Goal: Transaction & Acquisition: Purchase product/service

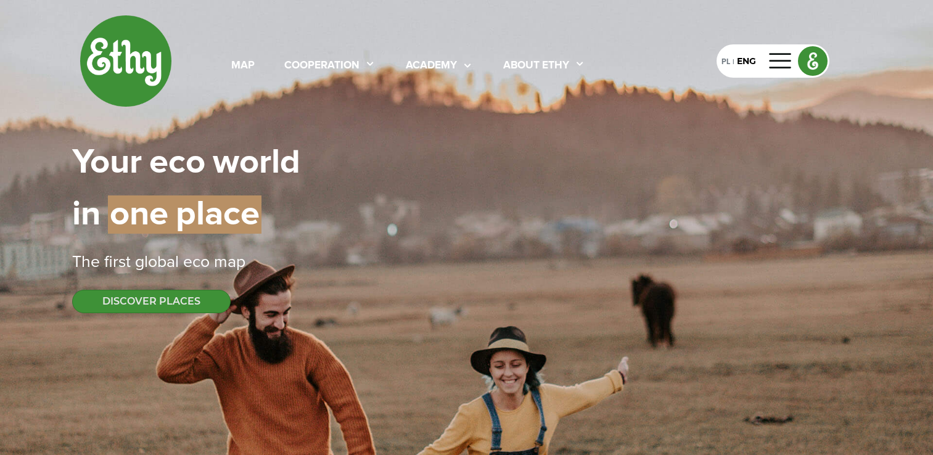
select select
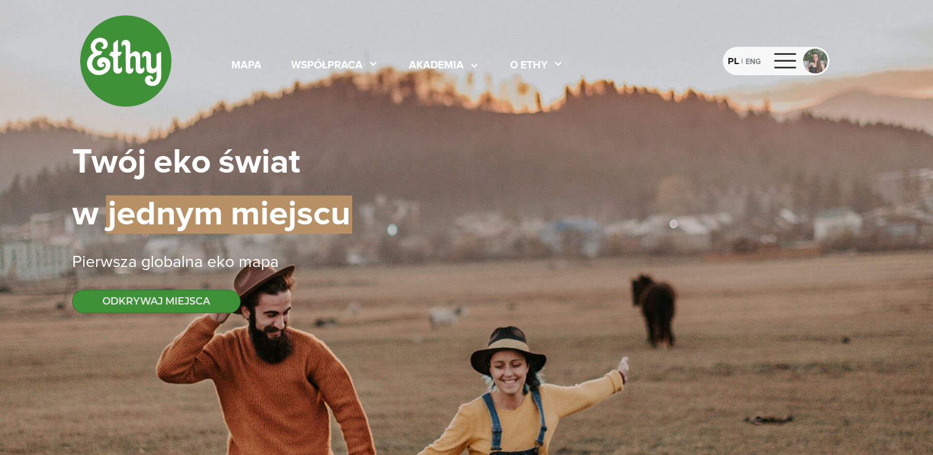
click at [815, 56] on div at bounding box center [815, 61] width 25 height 25
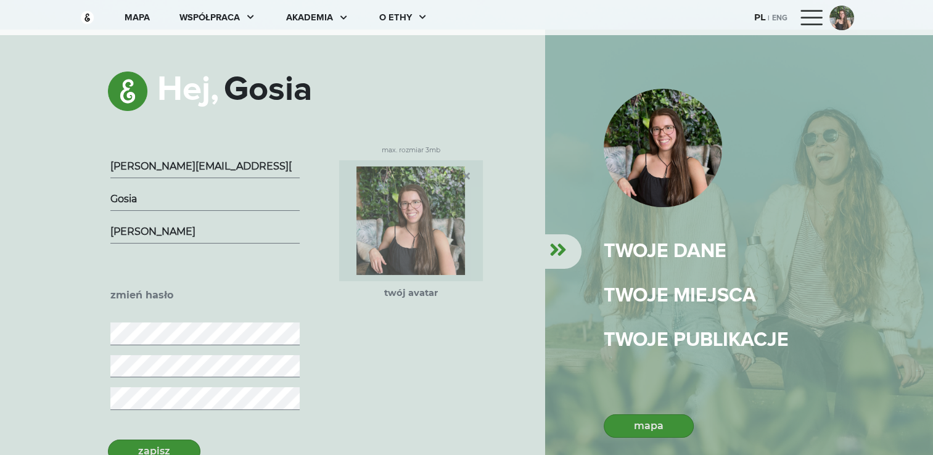
click at [815, 17] on div at bounding box center [813, 18] width 30 height 20
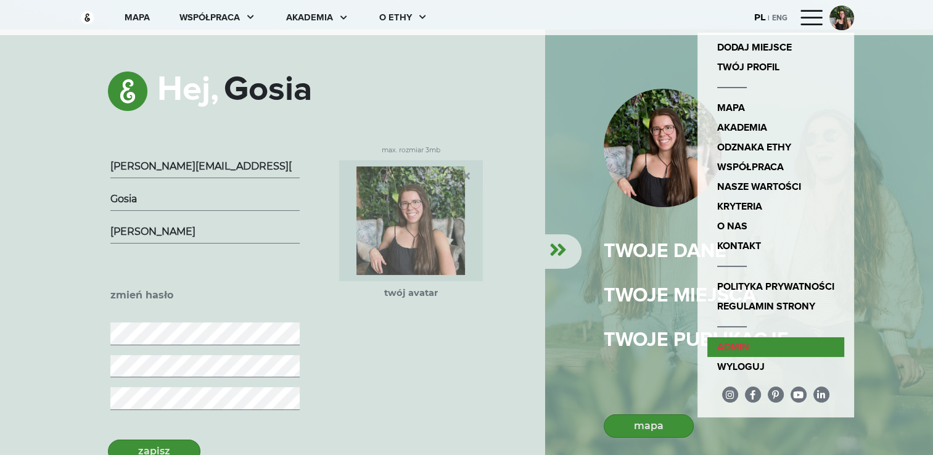
click at [748, 347] on link "admin" at bounding box center [775, 347] width 137 height 20
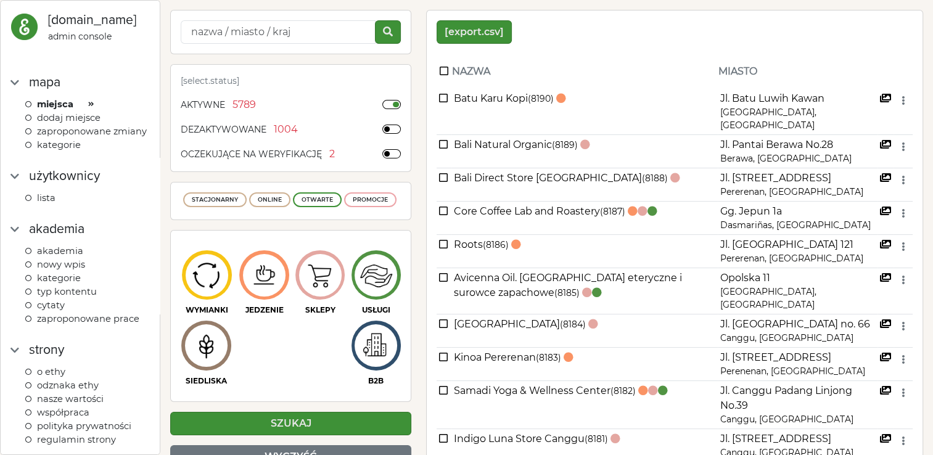
click at [68, 150] on span "kategorie" at bounding box center [59, 144] width 44 height 11
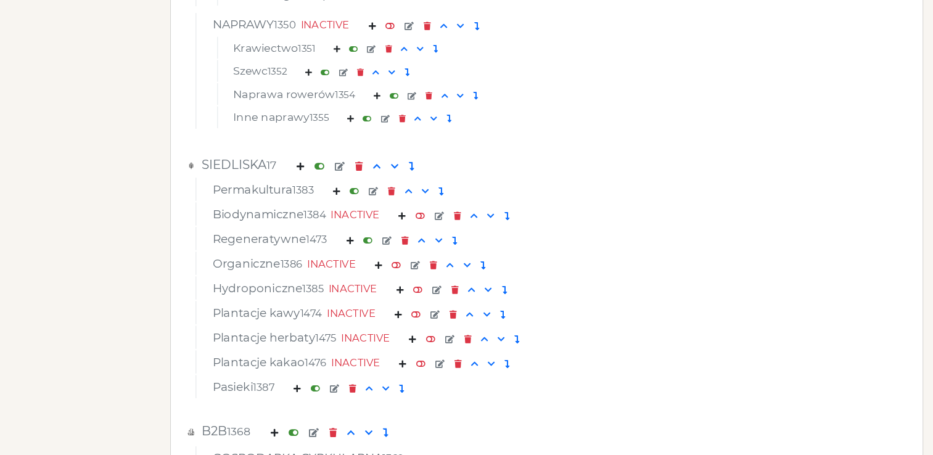
scroll to position [4643, 0]
click at [345, 168] on em at bounding box center [340, 167] width 10 height 9
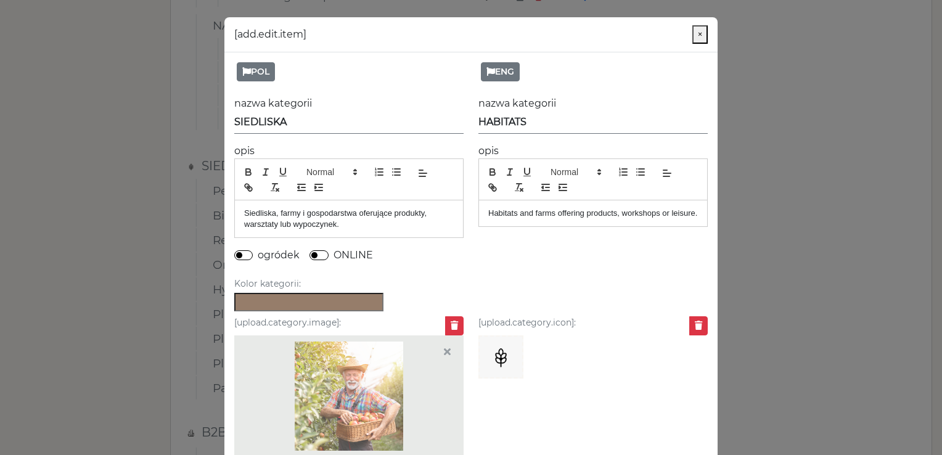
click at [772, 166] on modal-container "[add.edit.item] × POL nazwa kategorii SIEDLISKA opis Siedliska, farmy i gospoda…" at bounding box center [471, 227] width 942 height 455
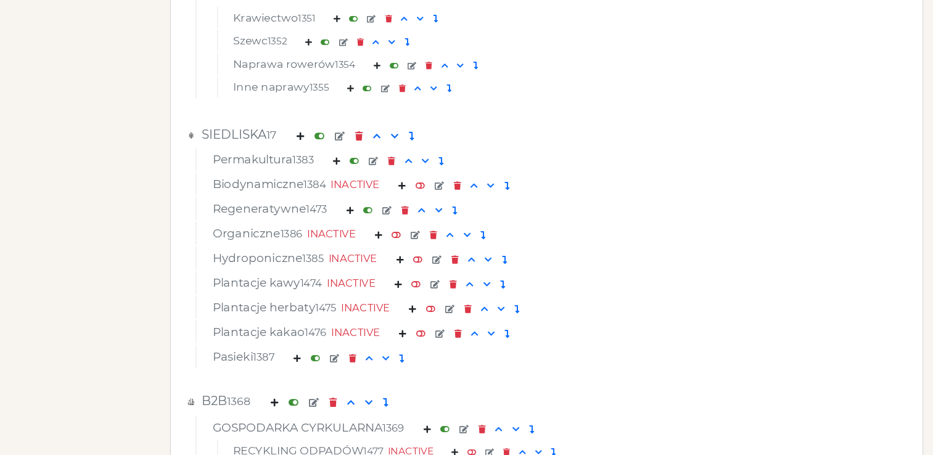
scroll to position [4688, 0]
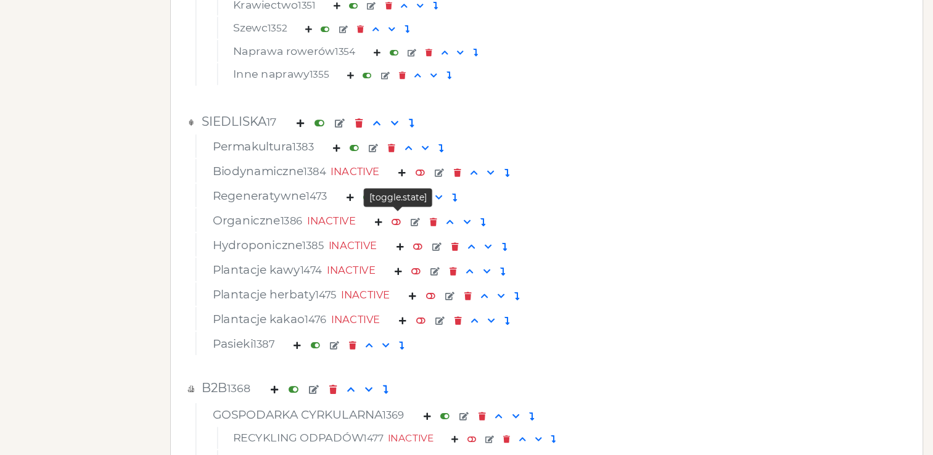
click at [399, 222] on em at bounding box center [396, 222] width 9 height 8
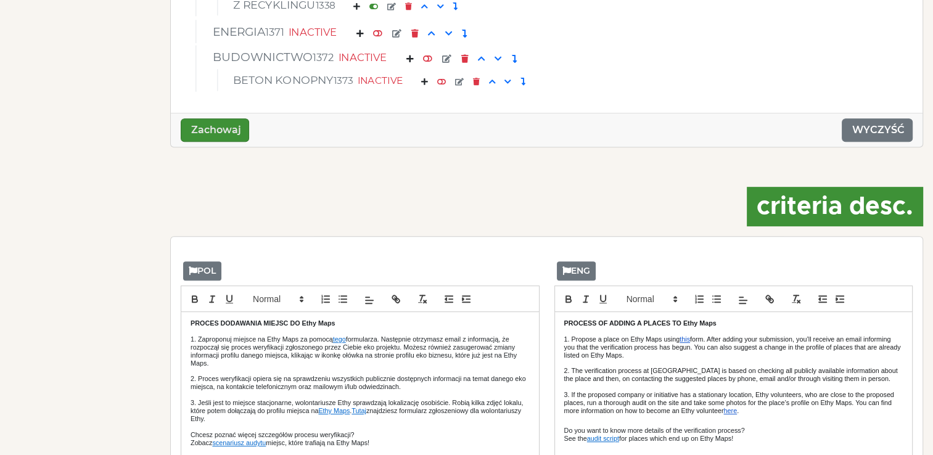
scroll to position [5211, 0]
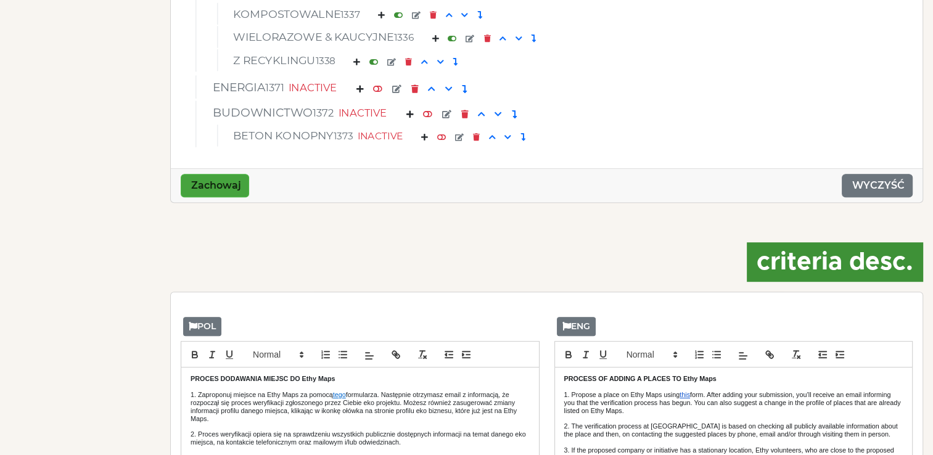
click at [213, 182] on button "Zachowaj" at bounding box center [215, 185] width 68 height 23
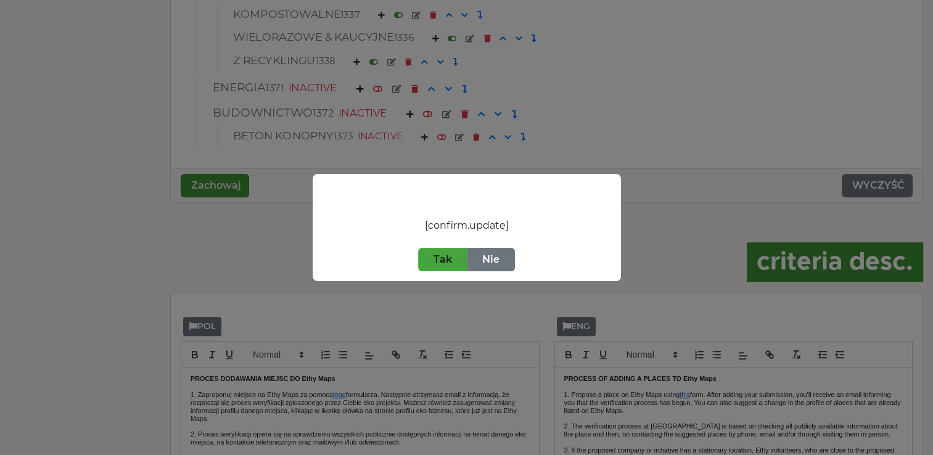
click at [461, 256] on button "Tak" at bounding box center [442, 259] width 49 height 23
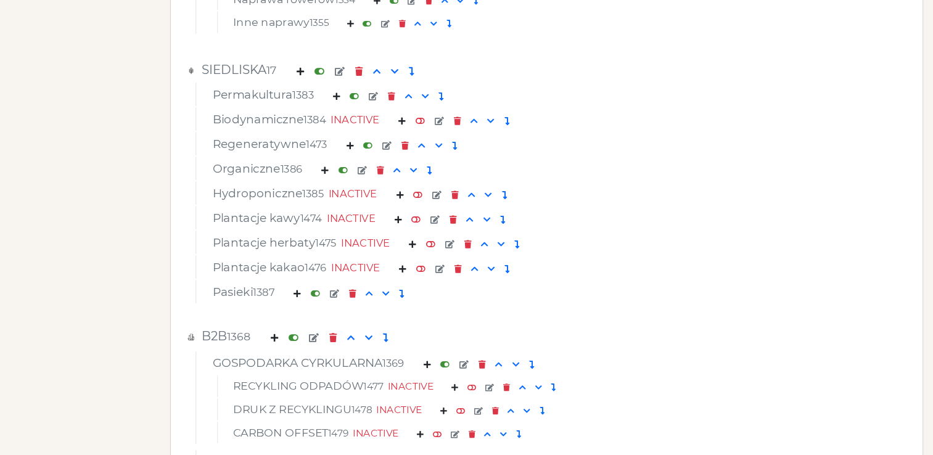
scroll to position [4741, 0]
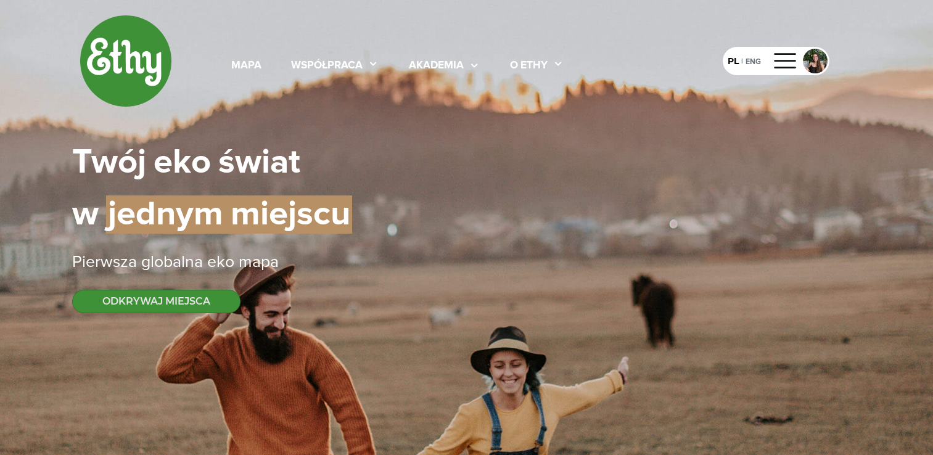
select select
click at [253, 62] on div "mapa" at bounding box center [246, 66] width 30 height 16
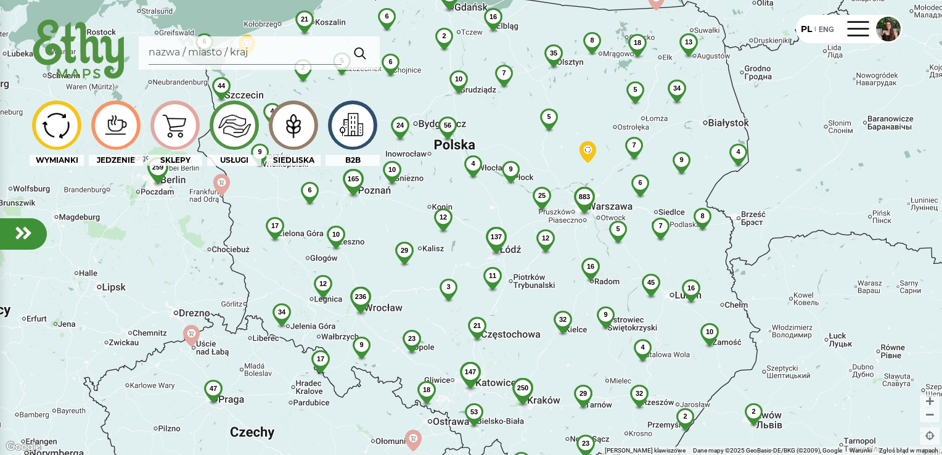
click at [286, 134] on img at bounding box center [293, 124] width 41 height 39
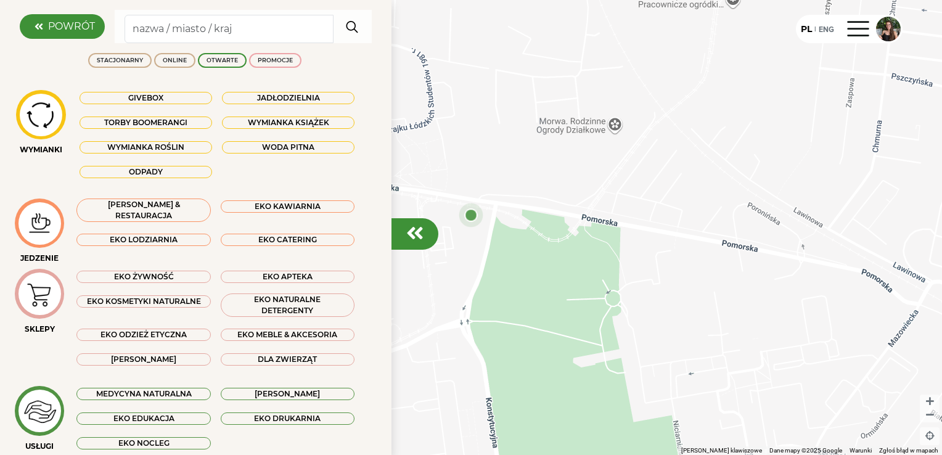
scroll to position [184, 0]
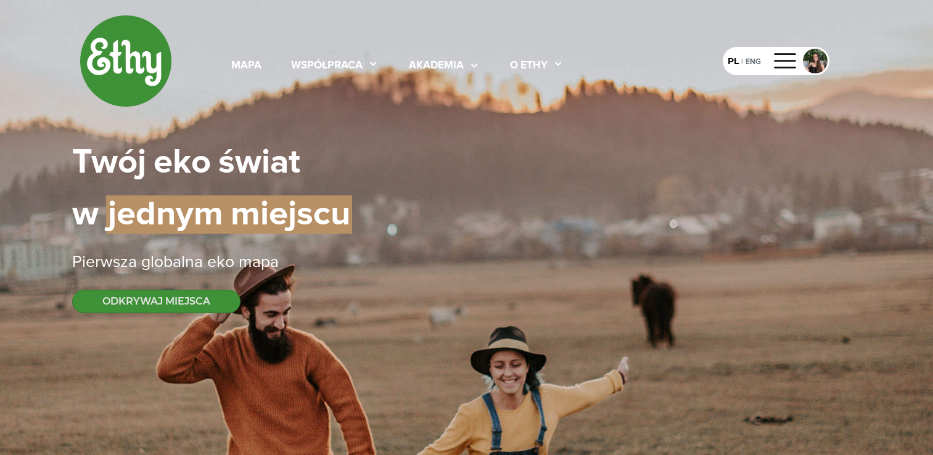
select select
click at [819, 65] on div at bounding box center [815, 61] width 25 height 25
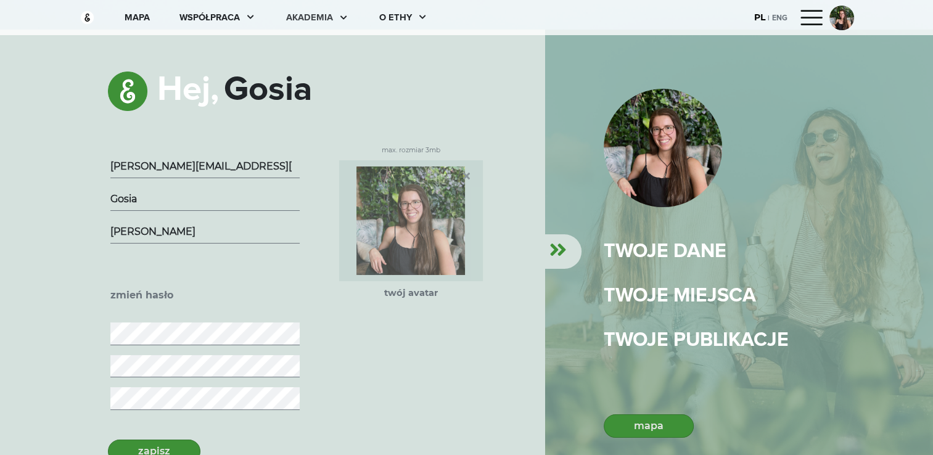
click at [311, 14] on div "akademia" at bounding box center [309, 18] width 47 height 14
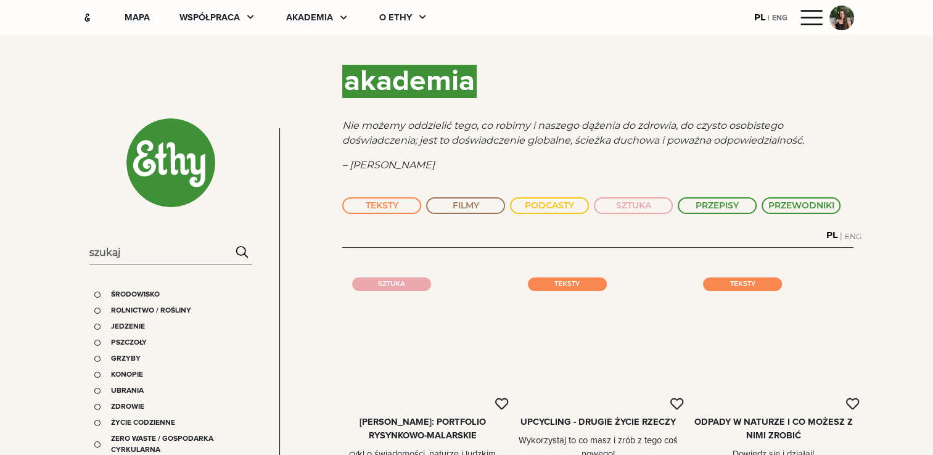
scroll to position [84, 0]
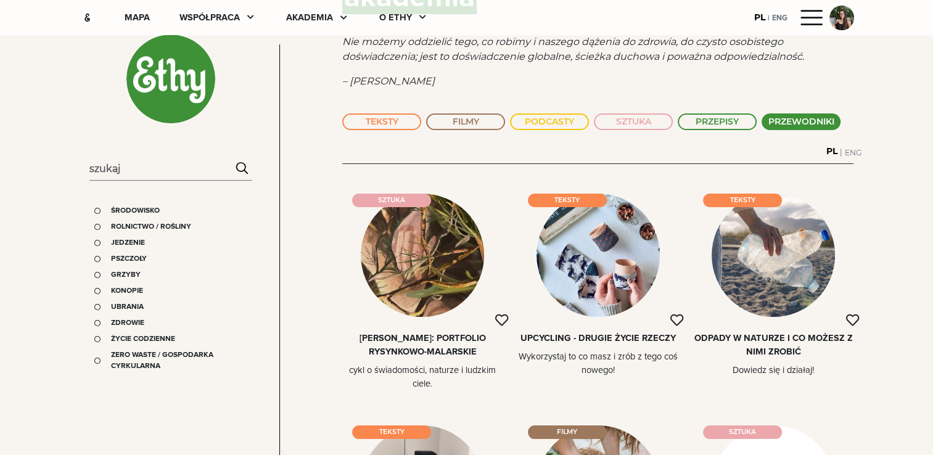
click at [808, 123] on button "PRZEWODNIKI" at bounding box center [801, 121] width 79 height 17
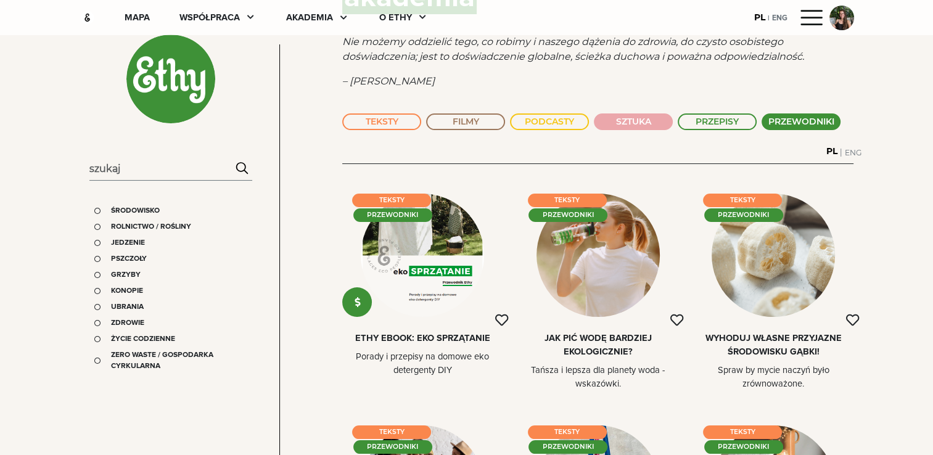
click at [617, 123] on button "SZTUKA" at bounding box center [633, 121] width 79 height 17
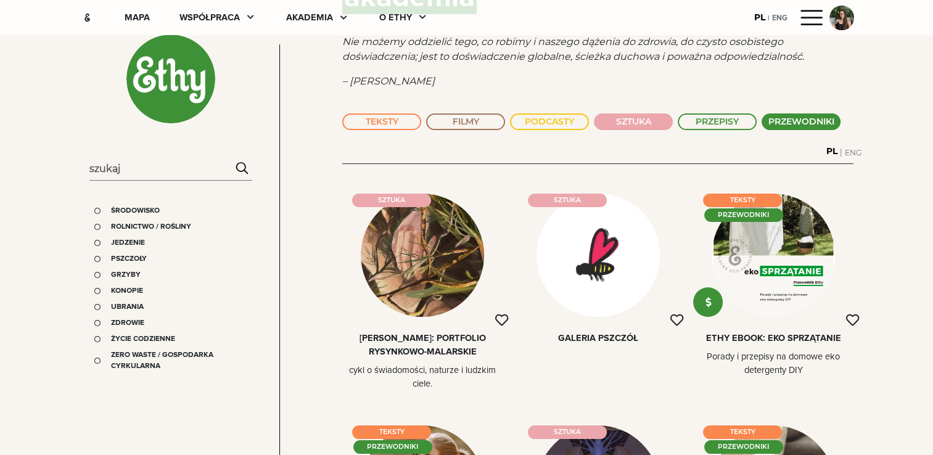
click at [632, 125] on button "SZTUKA" at bounding box center [633, 121] width 79 height 17
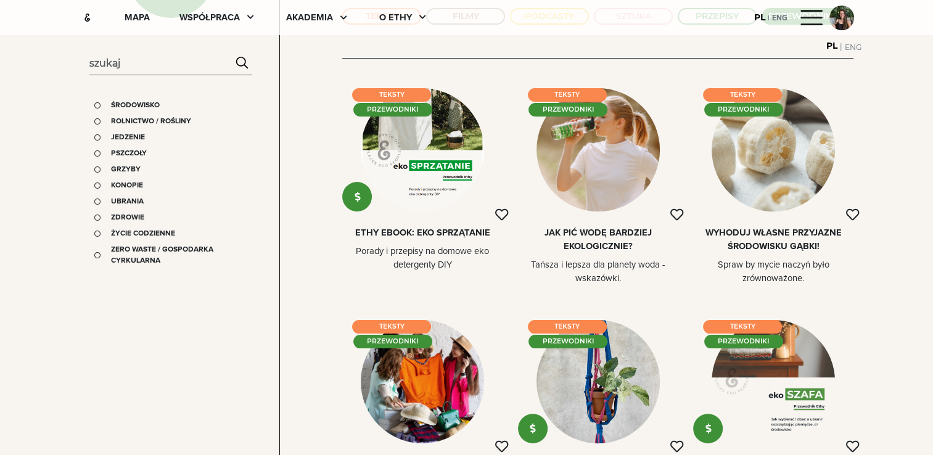
scroll to position [192, 0]
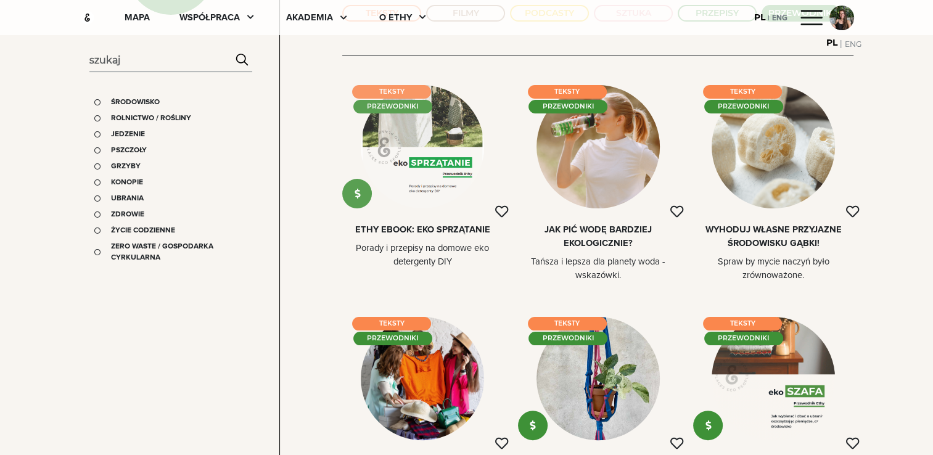
click at [455, 138] on div at bounding box center [422, 146] width 123 height 123
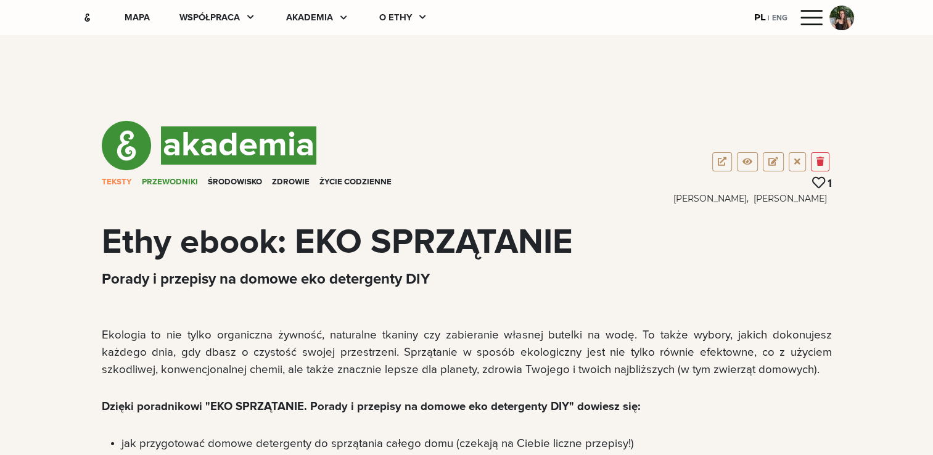
scroll to position [96, 0]
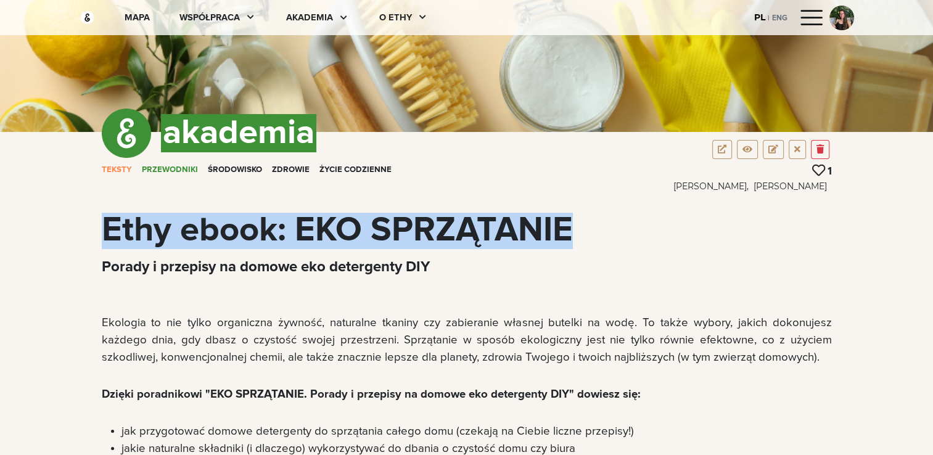
drag, startPoint x: 102, startPoint y: 226, endPoint x: 574, endPoint y: 236, distance: 471.9
click at [574, 236] on div "Ethy ebook: EKO SPRZĄTANIE" at bounding box center [467, 231] width 730 height 36
copy div "Ethy ebook: EKO SPRZĄTANIE"
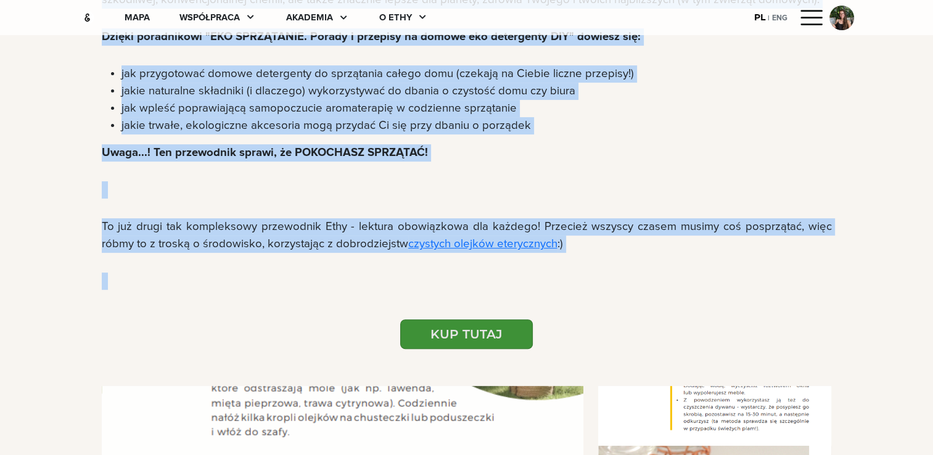
scroll to position [501, 0]
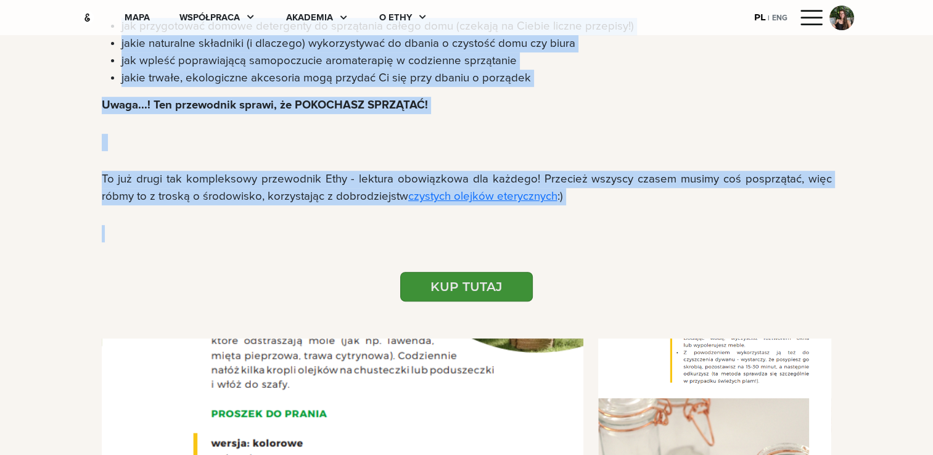
drag, startPoint x: 100, startPoint y: 58, endPoint x: 601, endPoint y: 208, distance: 523.0
click at [601, 208] on div "akademia TEKSTY PRZEWODNIKI Środowisko Zdrowie Życie codzienne 1 Gosia Bukowczy…" at bounding box center [466, 354] width 933 height 1710
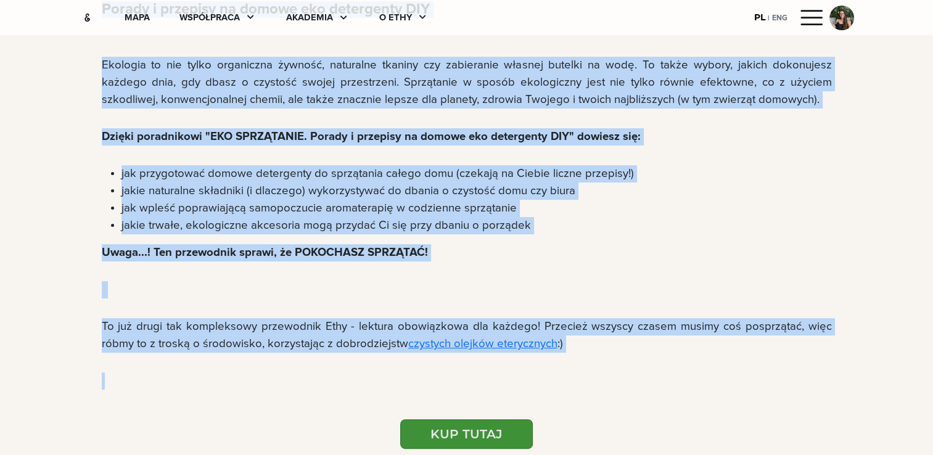
scroll to position [309, 0]
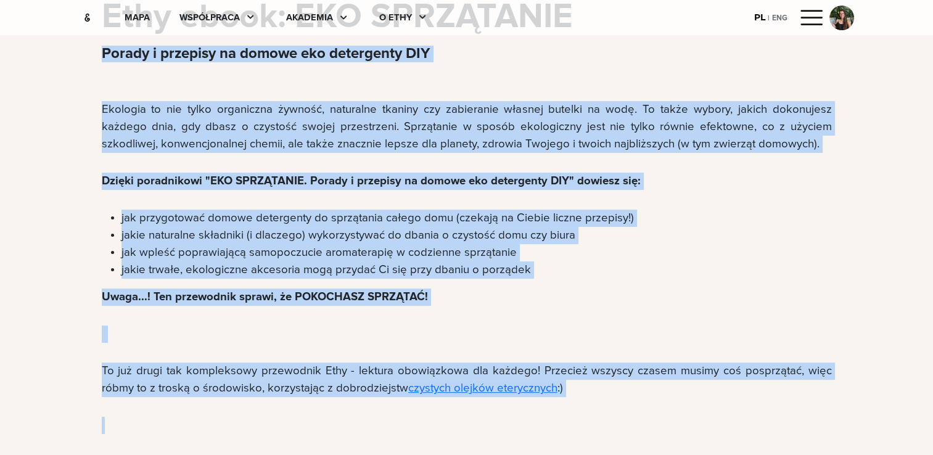
copy div "Porady i przepisy na domowe eko detergenty DIY Ekologia to nie tylko organiczna…"
click at [719, 253] on li "jak wpleść poprawiającą samopoczucie aromaterapię w codzienne sprzątanie" at bounding box center [477, 252] width 711 height 17
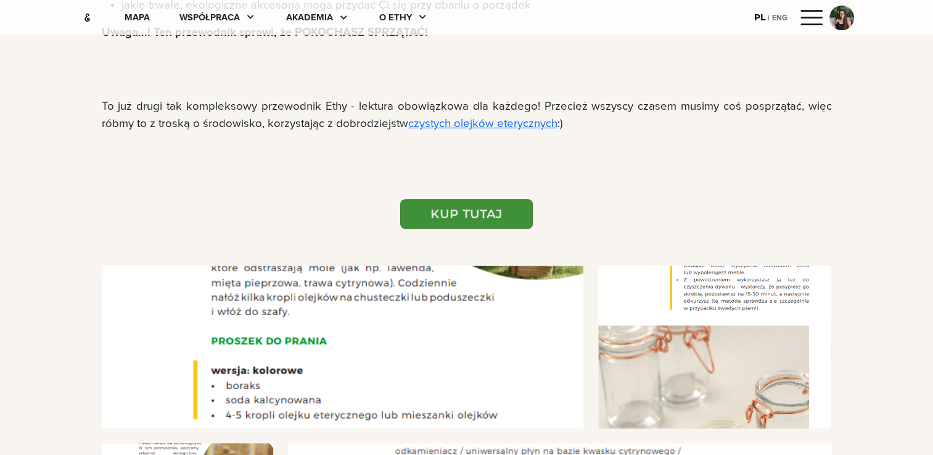
scroll to position [542, 0]
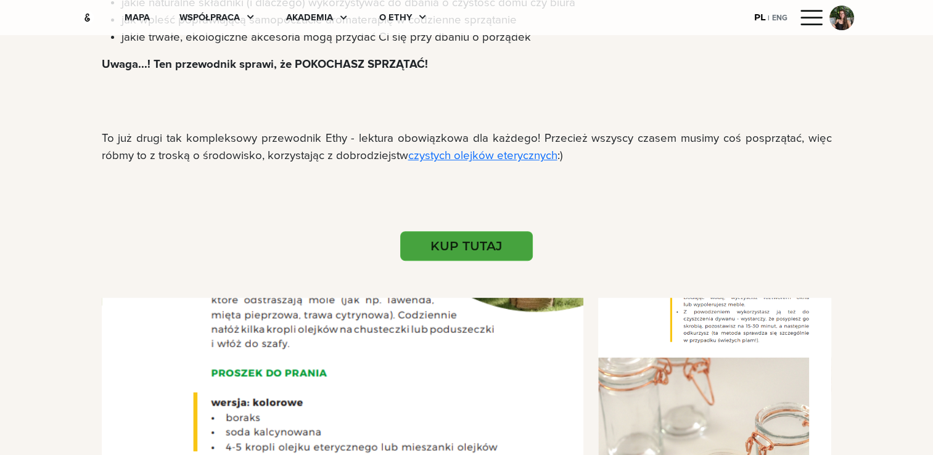
click at [473, 241] on button "KUP TUTAJ" at bounding box center [466, 246] width 133 height 30
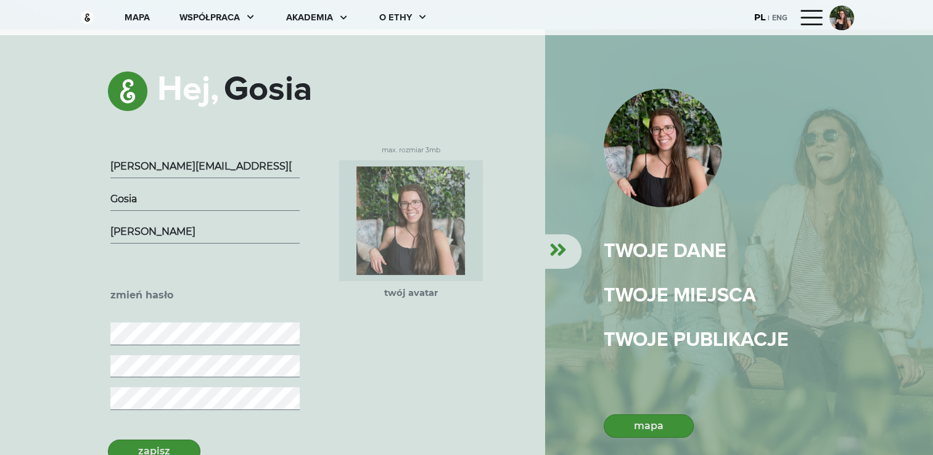
scroll to position [37, 0]
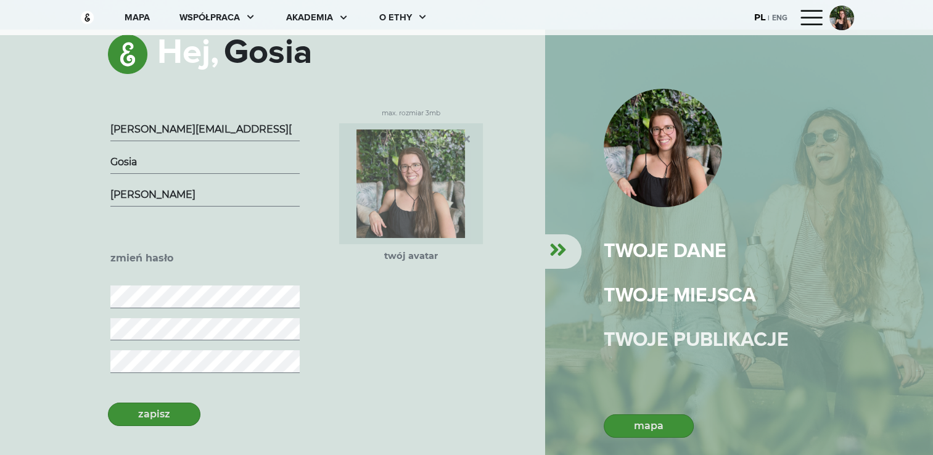
click at [712, 337] on div "Twoje publikacje" at bounding box center [696, 341] width 185 height 30
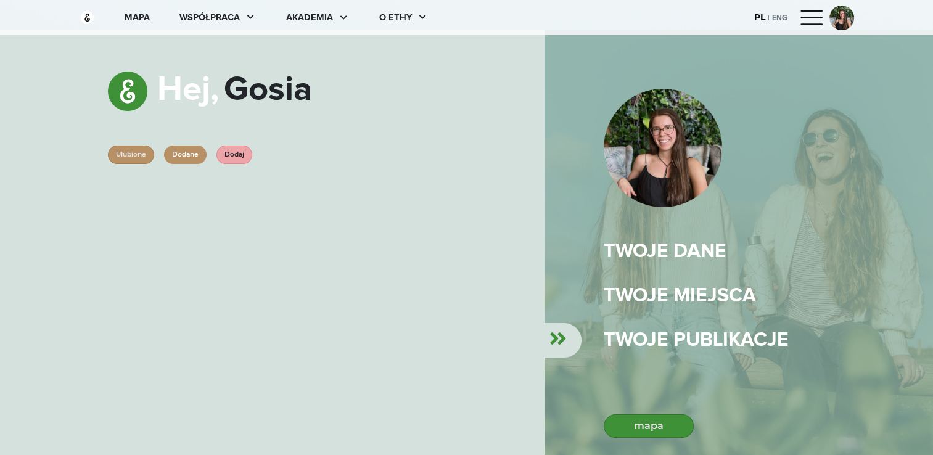
click at [191, 152] on div "Dodane" at bounding box center [185, 155] width 43 height 19
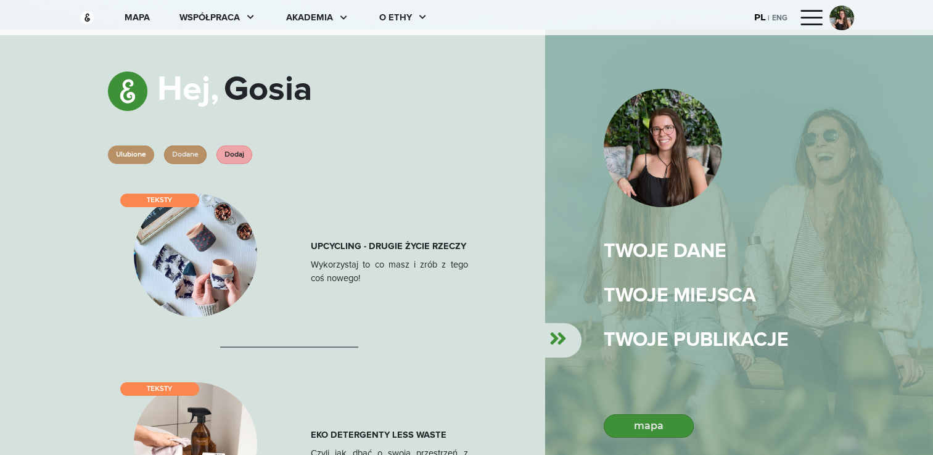
click at [123, 155] on div "Ulubione" at bounding box center [131, 155] width 46 height 19
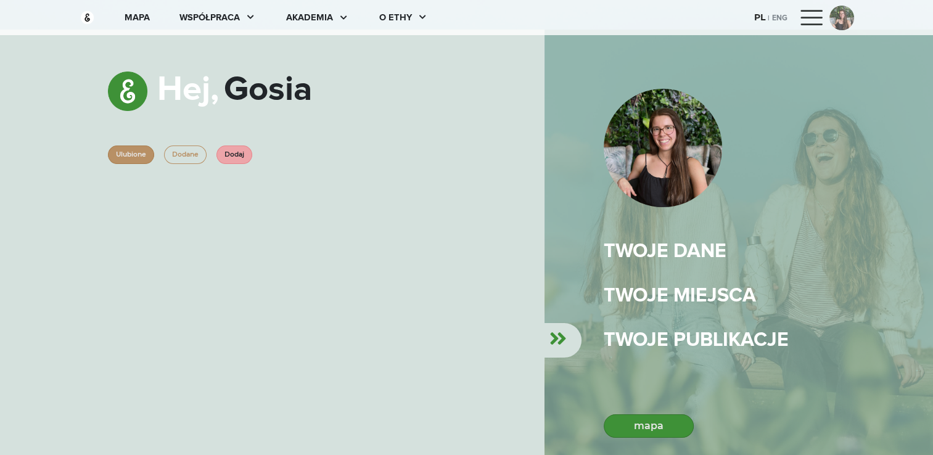
click at [838, 26] on div at bounding box center [842, 18] width 25 height 25
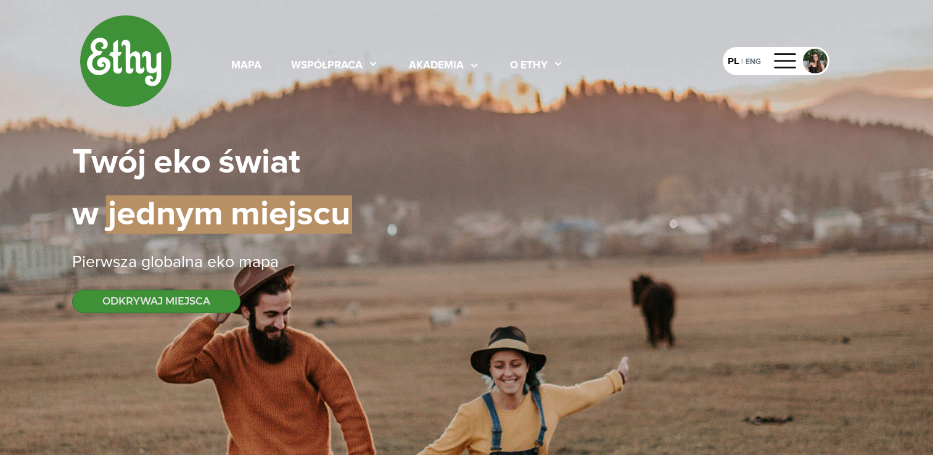
select select
click at [437, 62] on div "akademia" at bounding box center [436, 66] width 55 height 16
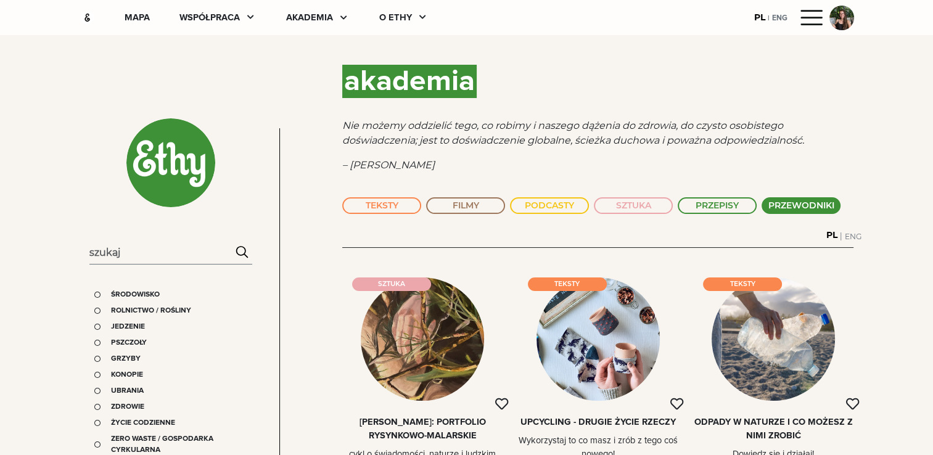
click at [806, 199] on button "PRZEWODNIKI" at bounding box center [801, 205] width 79 height 17
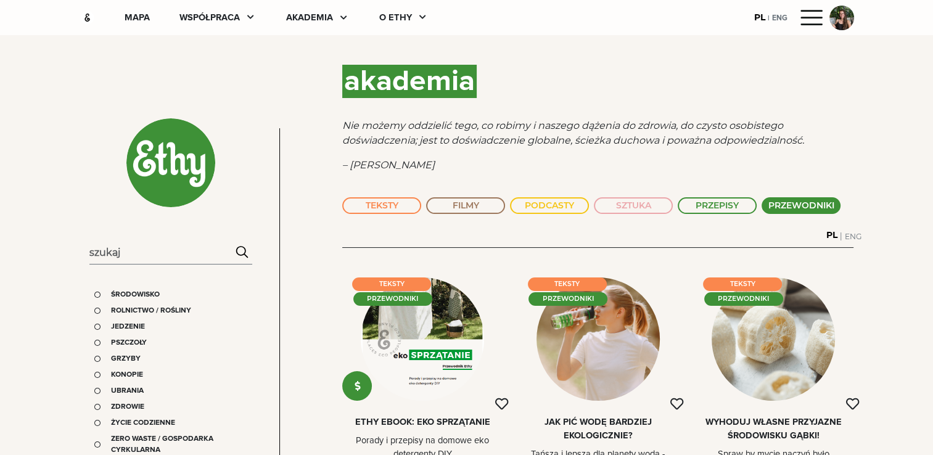
click at [854, 235] on div "ENG" at bounding box center [852, 236] width 17 height 14
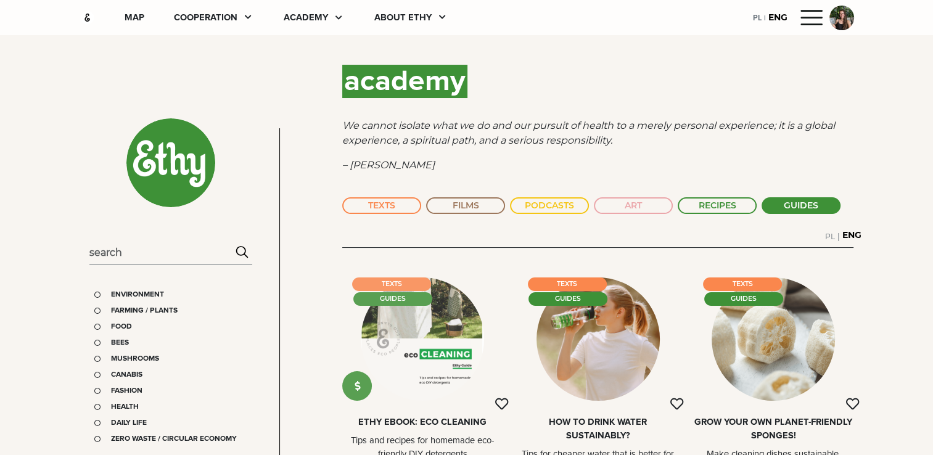
click at [446, 316] on div at bounding box center [422, 339] width 123 height 123
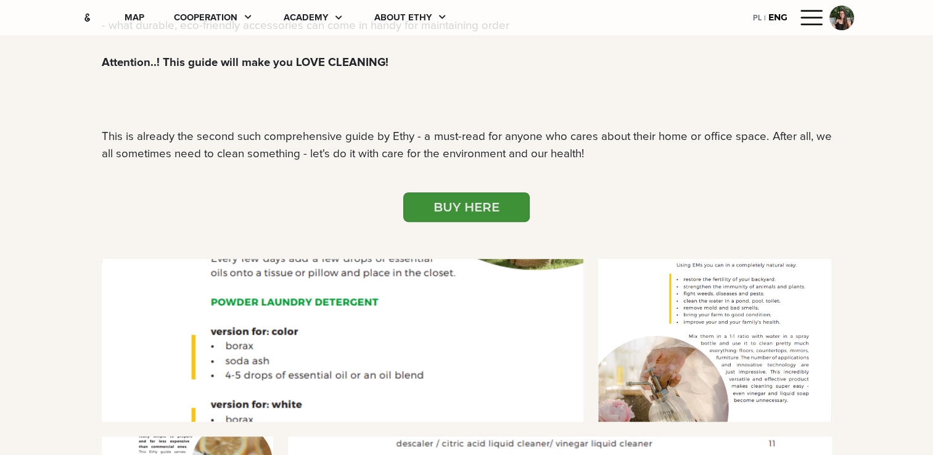
scroll to position [594, 0]
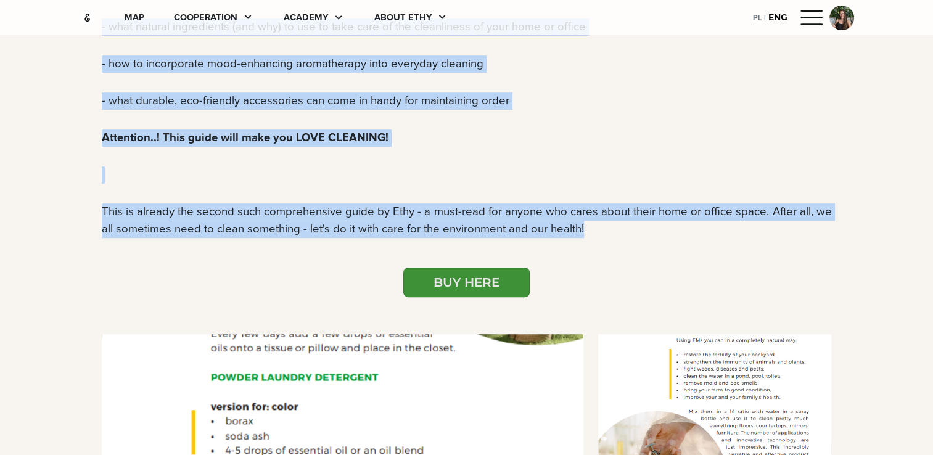
drag, startPoint x: 102, startPoint y: 265, endPoint x: 590, endPoint y: 229, distance: 488.6
click at [590, 229] on div "Sustainable lifestyle isn't just about organic food, natural fabrics or bringin…" at bounding box center [467, 27] width 730 height 422
copy div "Sustainable lifestyle isn't just about organic food, natural fabrics or bringin…"
click at [504, 290] on button "BUY HERE" at bounding box center [466, 283] width 126 height 30
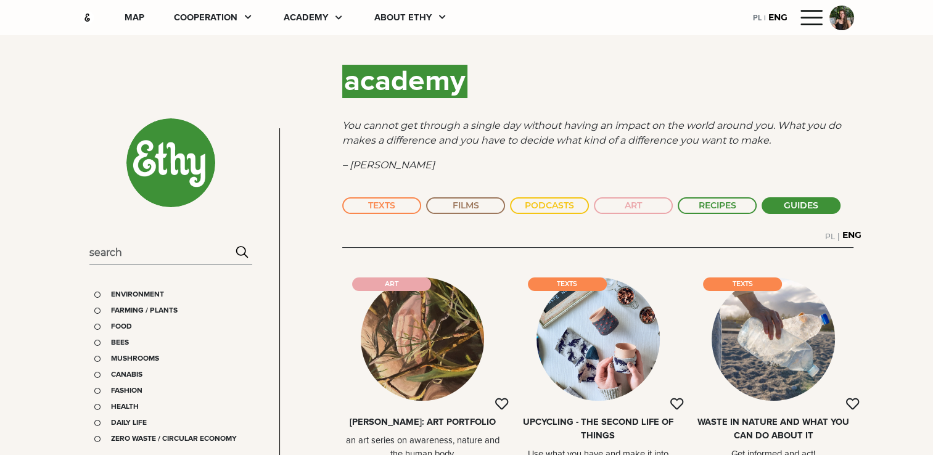
click at [807, 201] on button "GUIDES" at bounding box center [801, 205] width 79 height 17
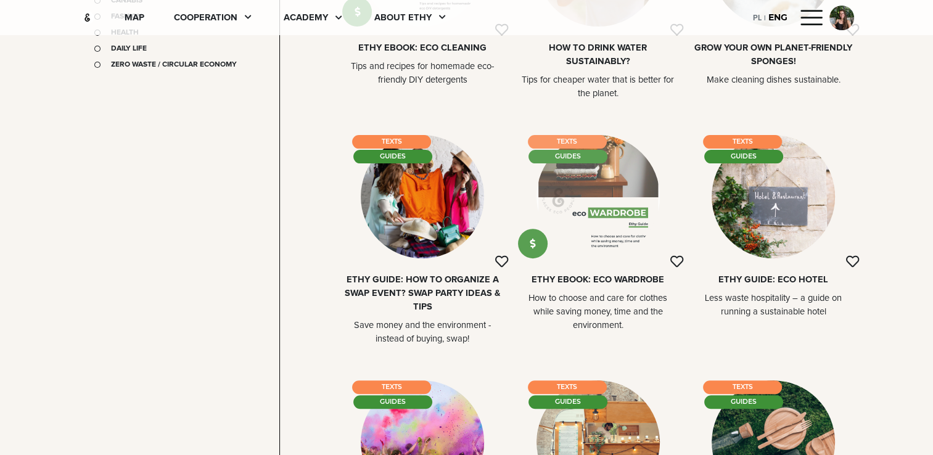
scroll to position [375, 0]
click at [619, 184] on div at bounding box center [598, 195] width 123 height 123
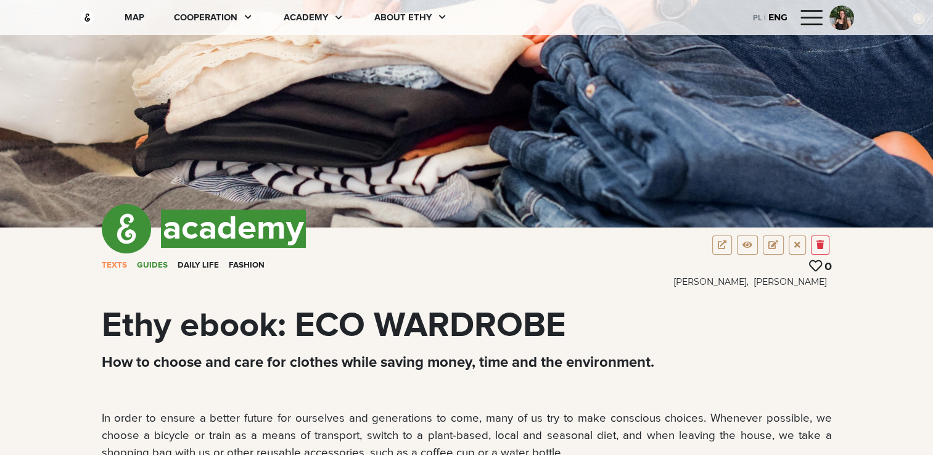
scroll to position [126, 0]
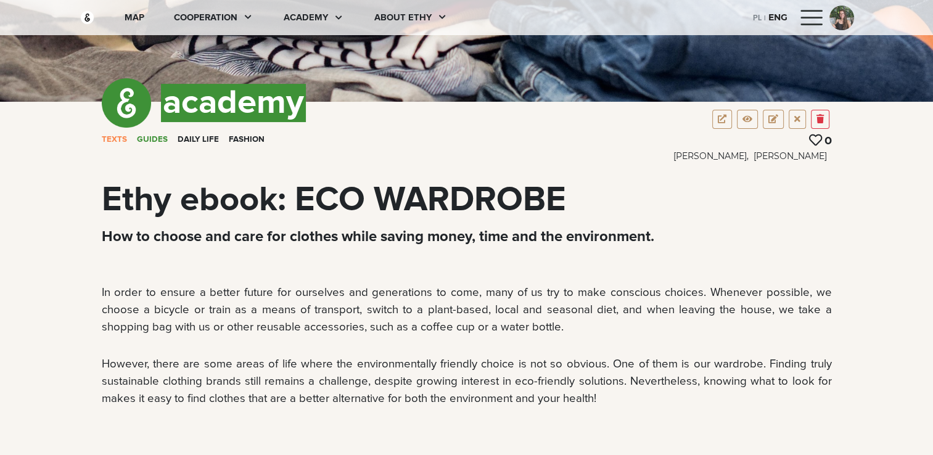
click at [755, 21] on div "PL" at bounding box center [757, 17] width 9 height 14
click at [783, 18] on div "ENG" at bounding box center [779, 17] width 15 height 14
click at [757, 17] on div "PL" at bounding box center [757, 17] width 9 height 14
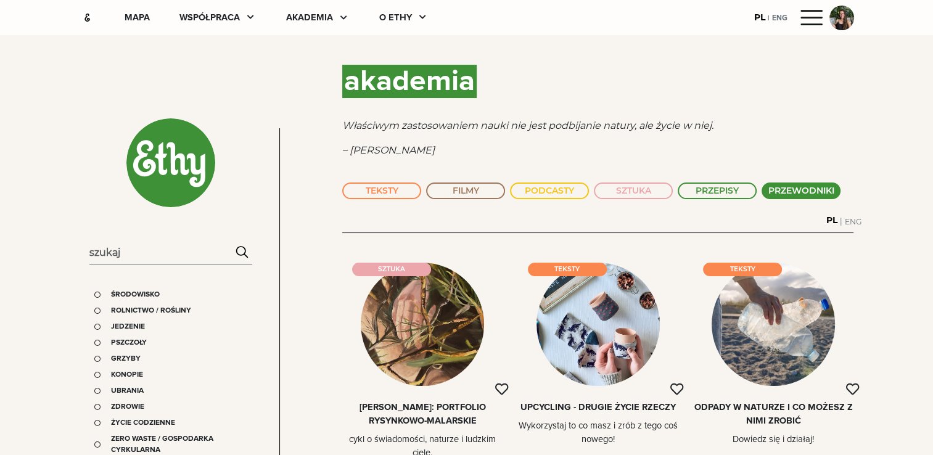
click at [802, 191] on button "PRZEWODNIKI" at bounding box center [801, 191] width 79 height 17
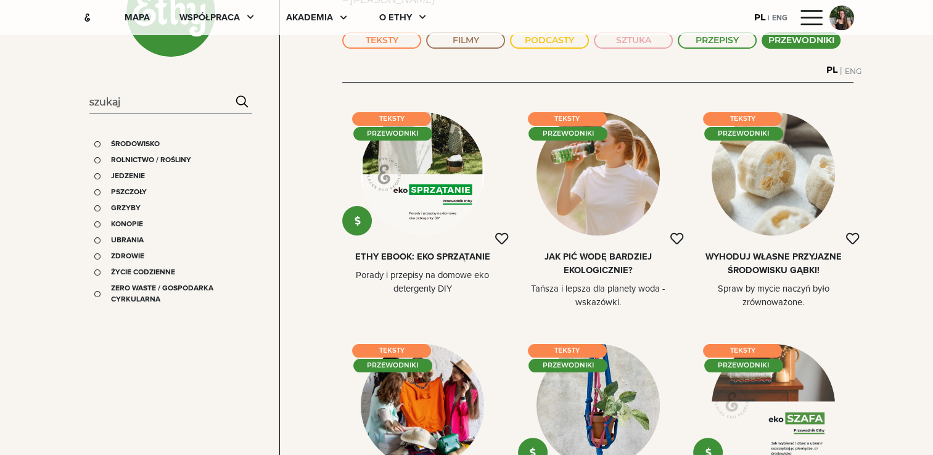
scroll to position [152, 0]
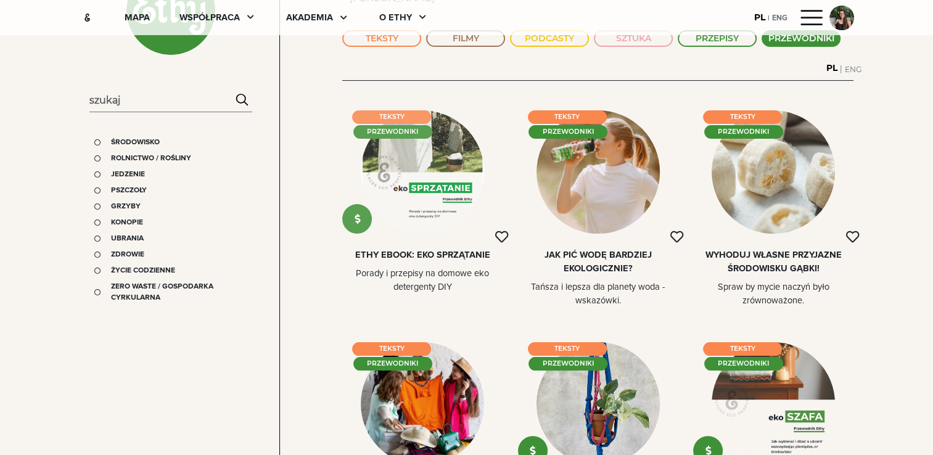
click at [436, 162] on div at bounding box center [422, 171] width 123 height 123
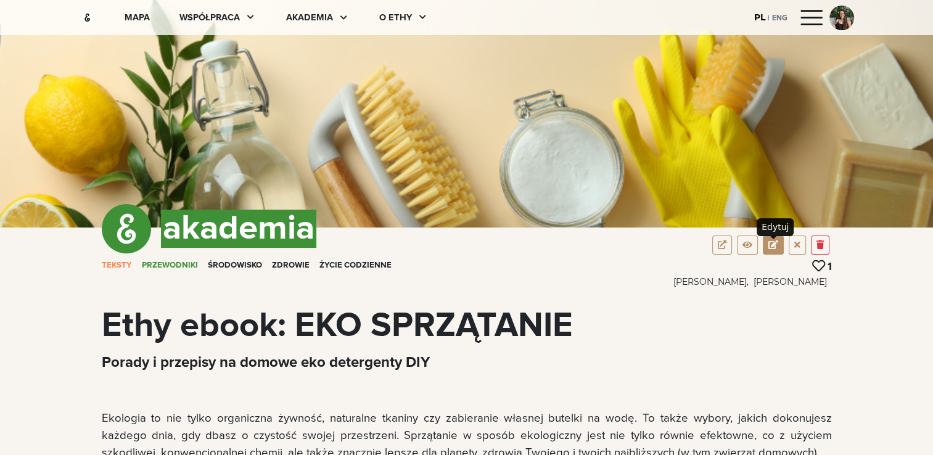
click at [780, 245] on button at bounding box center [773, 245] width 21 height 19
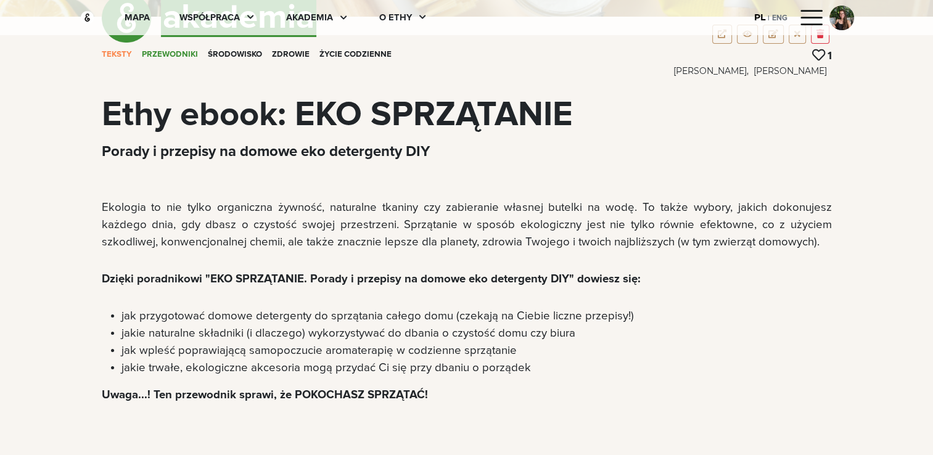
scroll to position [212, 0]
click at [778, 16] on div "ENG" at bounding box center [779, 17] width 15 height 14
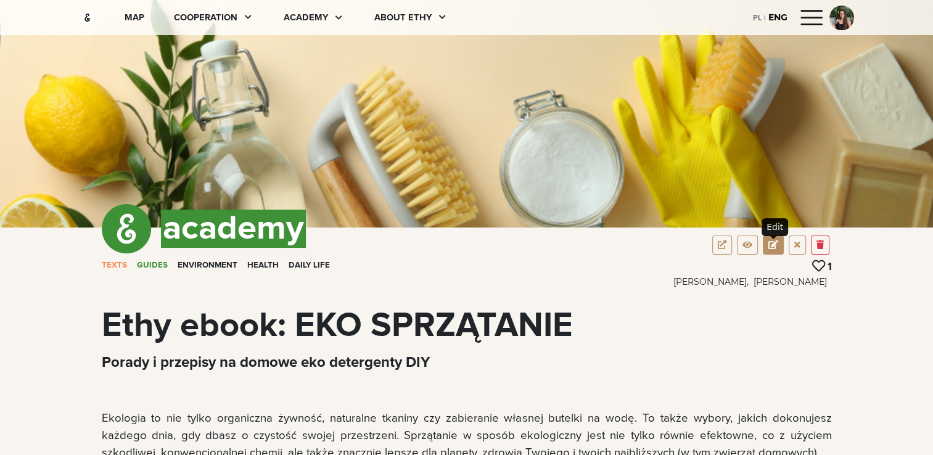
click at [775, 244] on em at bounding box center [774, 245] width 10 height 9
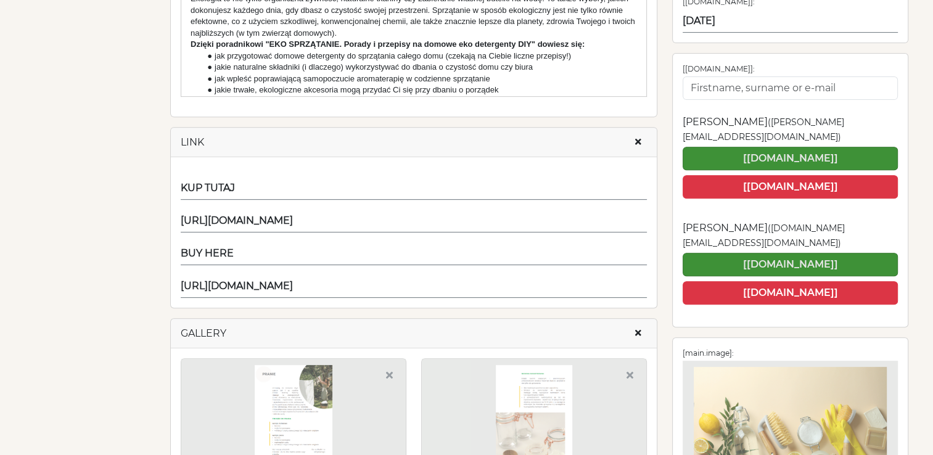
scroll to position [444, 0]
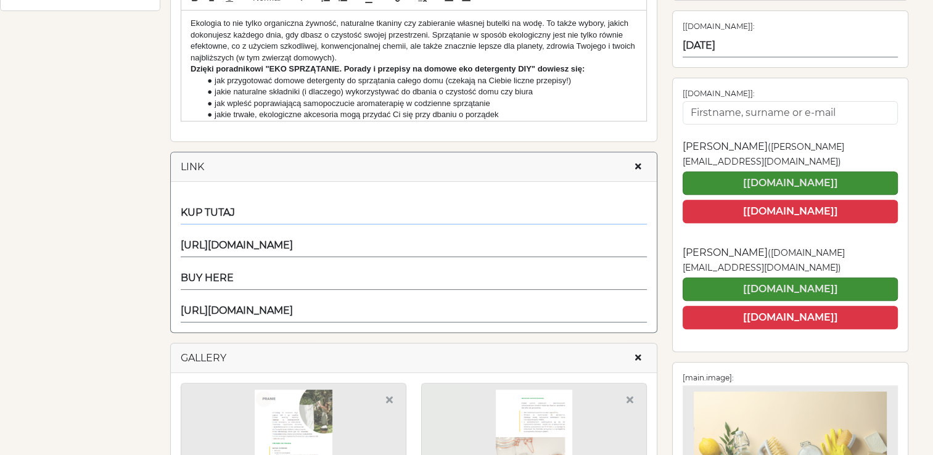
click at [358, 216] on input "KUP TUTAJ" at bounding box center [414, 213] width 466 height 23
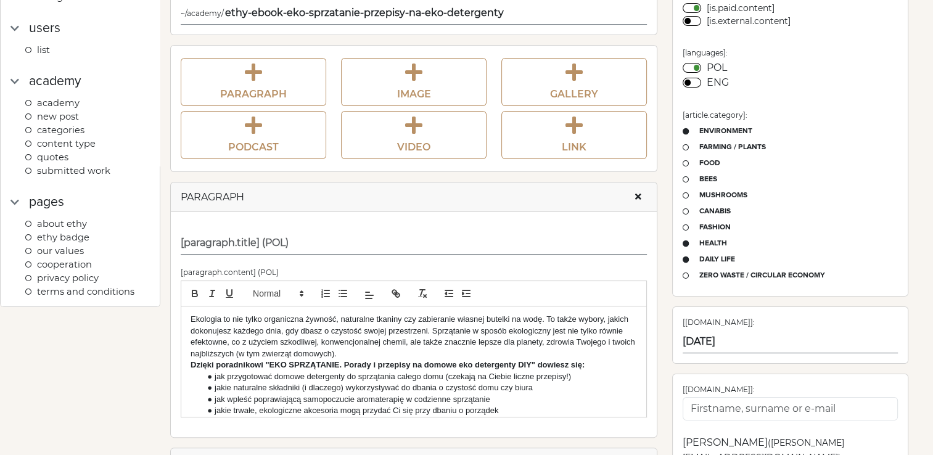
scroll to position [0, 0]
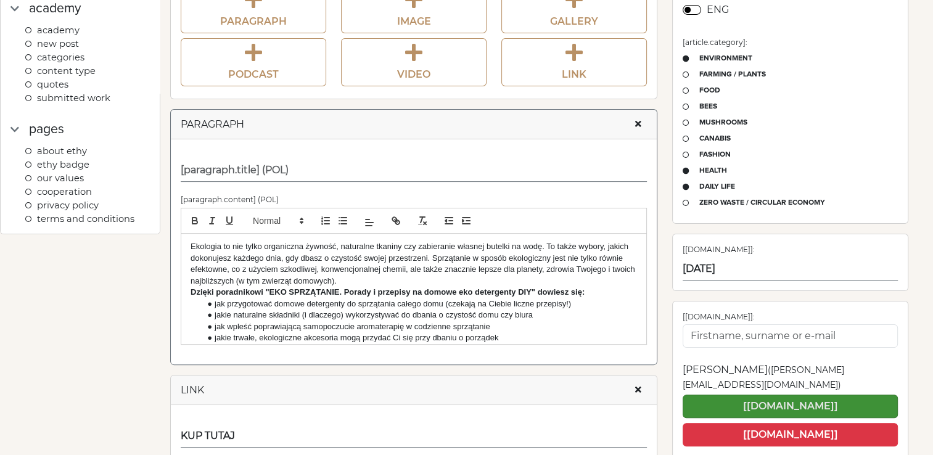
click at [543, 291] on strong "Dzięki poradnikowi "EKO SPRZĄTANIE. Porady i przepisy na domowe eko detergenty …" at bounding box center [388, 291] width 394 height 9
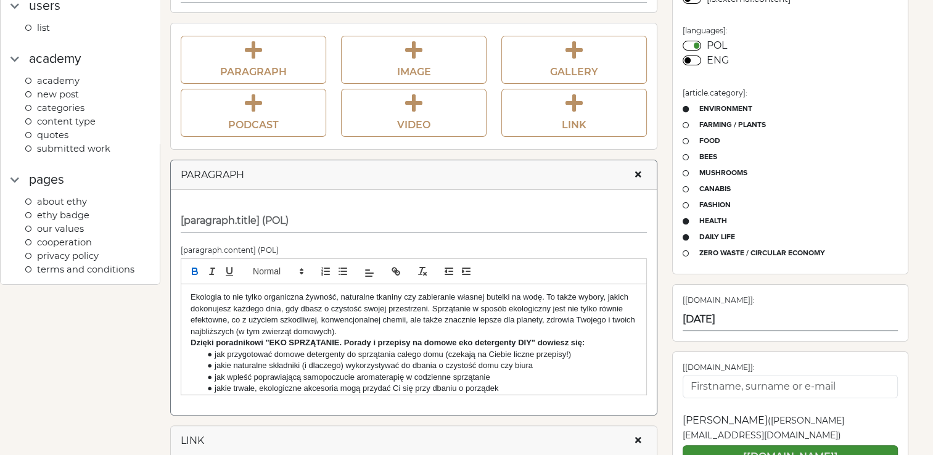
click at [471, 337] on p "Dzięki poradnikowi "EKO SPRZĄTANIE. Porady i przepisy na domowe eko detergenty …" at bounding box center [414, 342] width 447 height 11
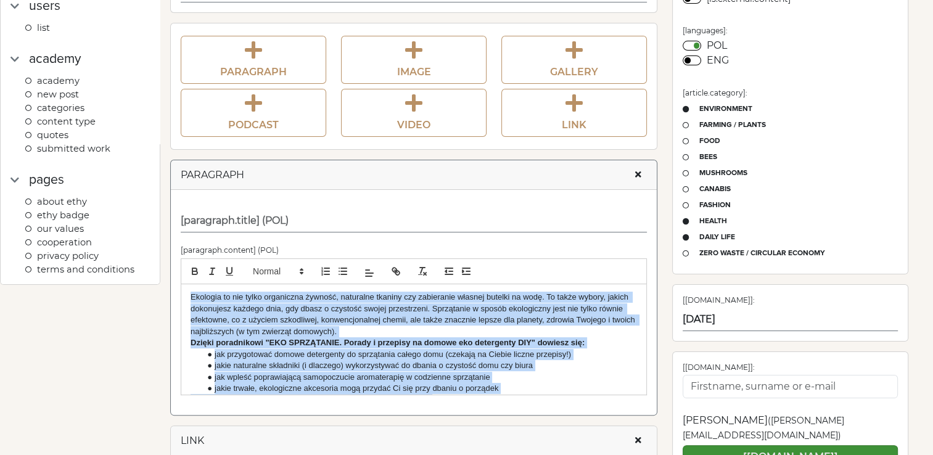
copy div "Loremips do sit ametc adipiscing elitsed, doeiusmod tempori utl etdolorema aliq…"
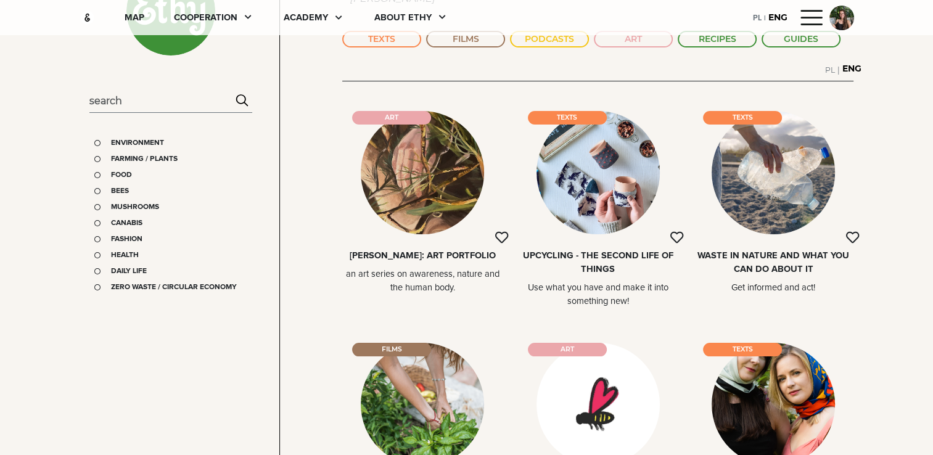
scroll to position [152, 0]
click at [782, 36] on button "GUIDES" at bounding box center [801, 38] width 79 height 17
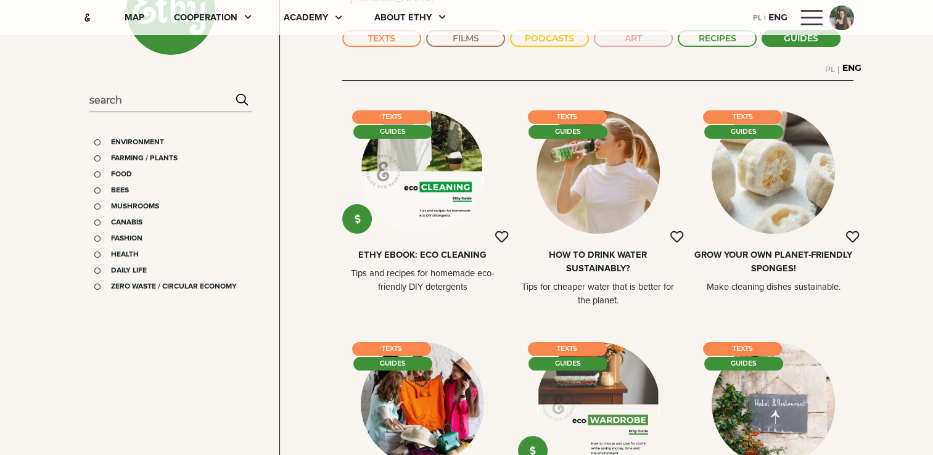
click at [756, 13] on div "PL" at bounding box center [757, 17] width 9 height 14
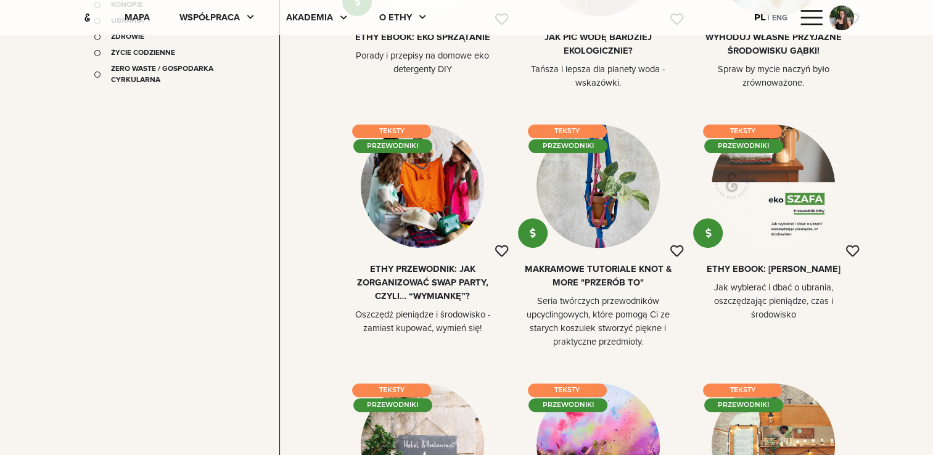
scroll to position [369, 0]
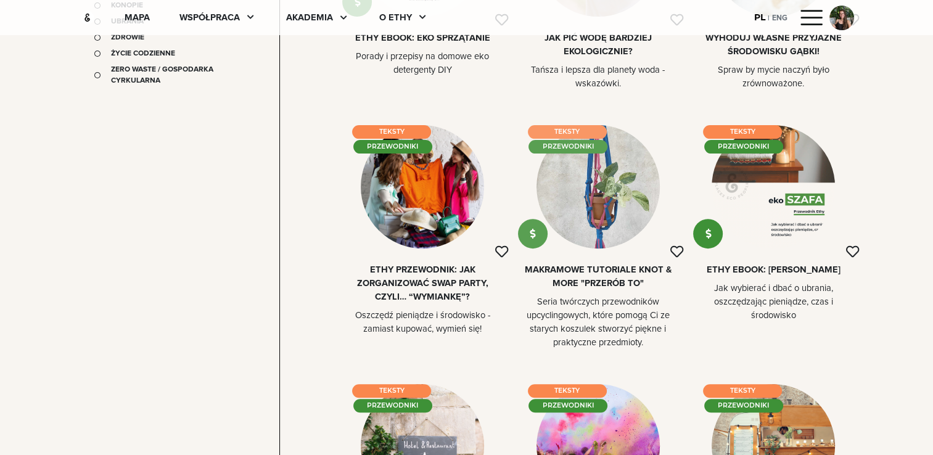
click at [595, 213] on div at bounding box center [598, 186] width 123 height 123
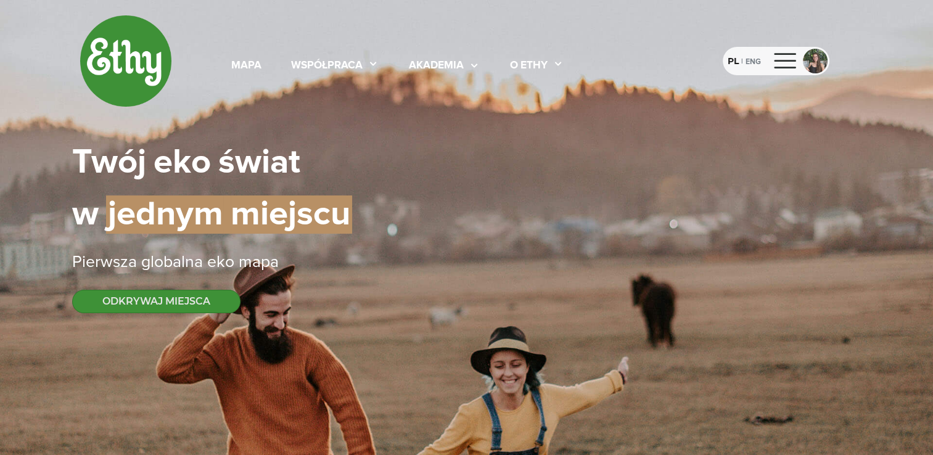
select select
click at [459, 66] on div "akademia" at bounding box center [436, 66] width 55 height 16
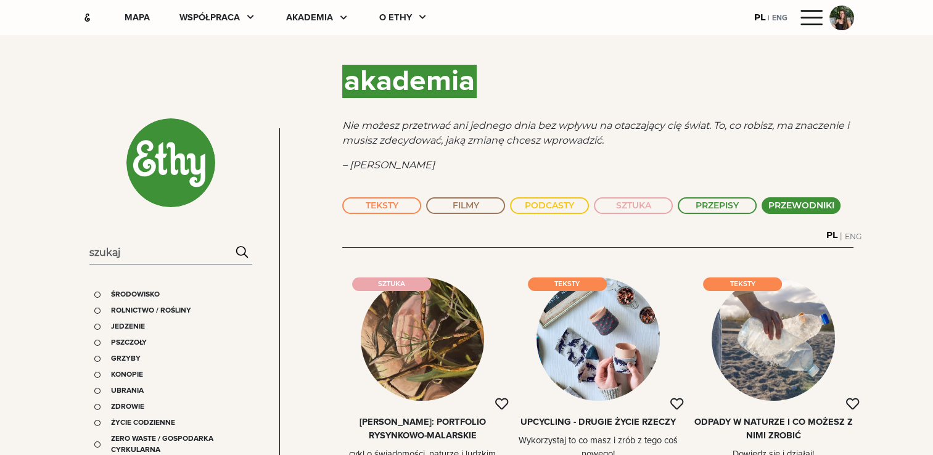
click at [810, 208] on button "PRZEWODNIKI" at bounding box center [801, 205] width 79 height 17
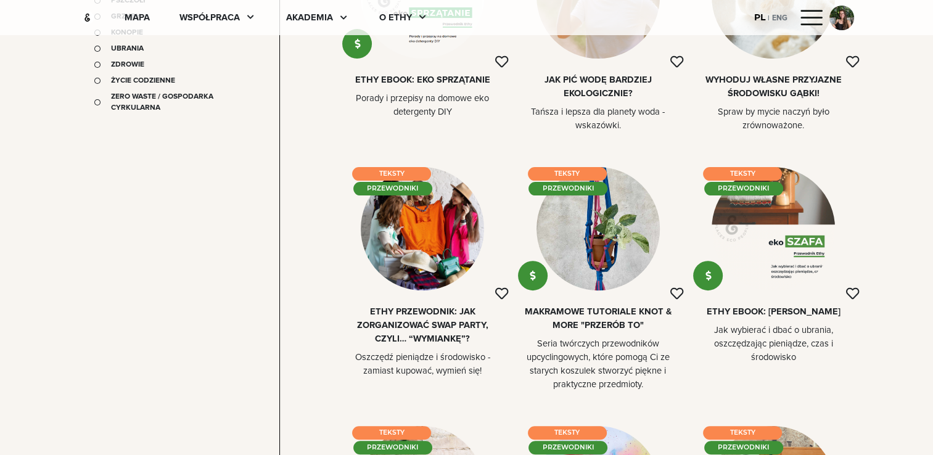
scroll to position [348, 0]
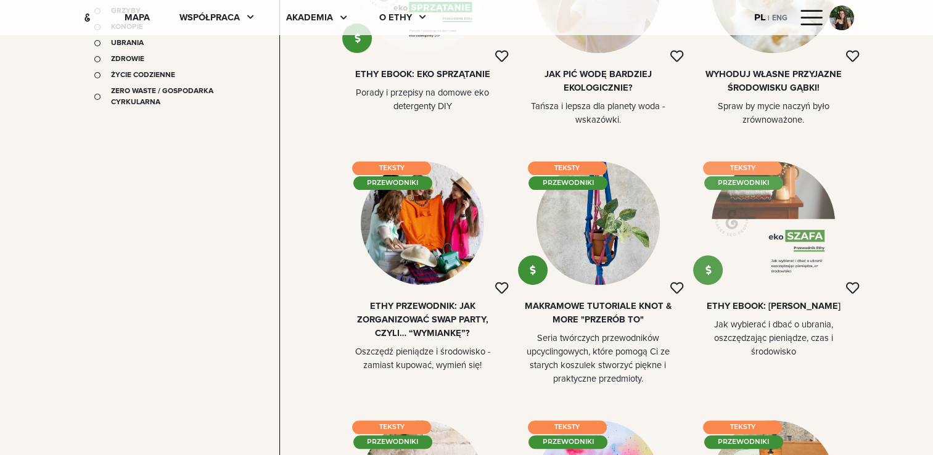
click at [775, 226] on div at bounding box center [773, 223] width 123 height 123
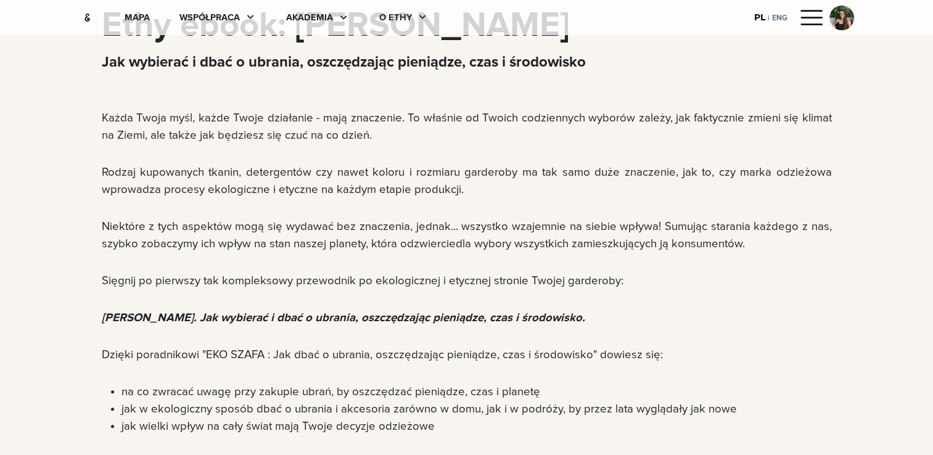
scroll to position [301, 0]
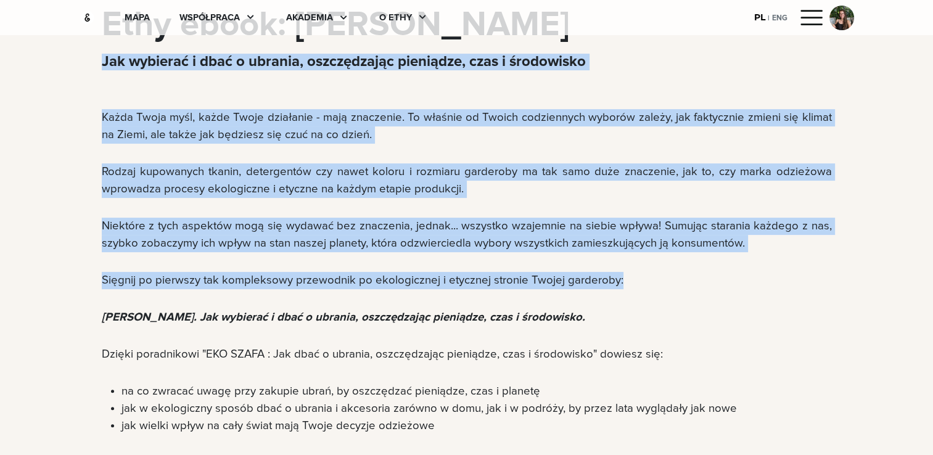
drag, startPoint x: 102, startPoint y: 60, endPoint x: 619, endPoint y: 279, distance: 561.7
copy div "Jak wybierać i dbać o ubrania, oszczędzając pieniądze, czas i środowisko Każda …"
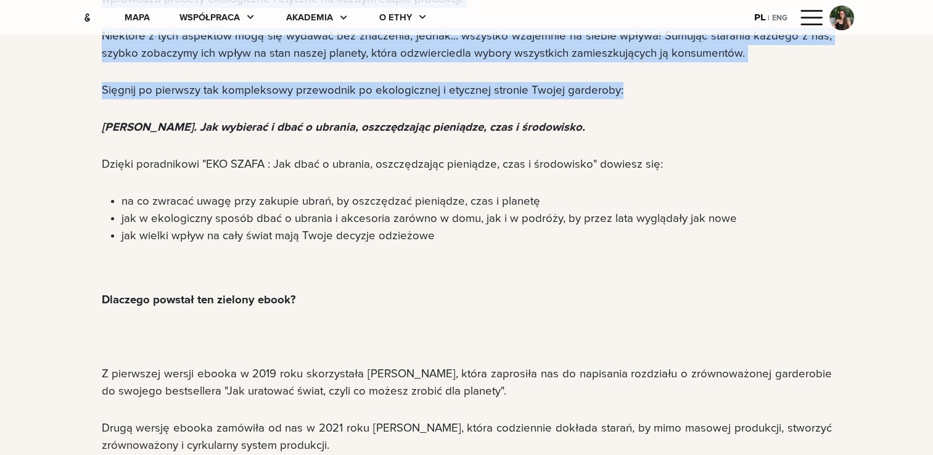
scroll to position [493, 0]
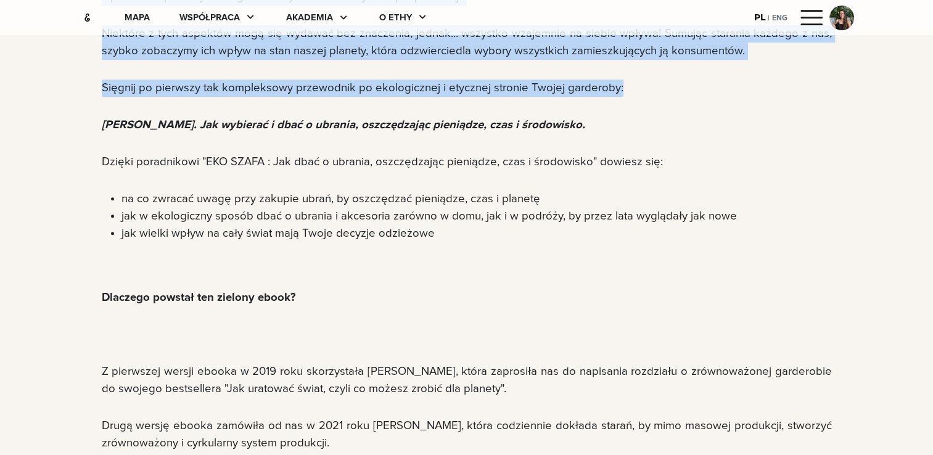
copy div "[PERSON_NAME]. Jak wybierać i dbać o ubrania, oszczędzając pieniądze, czas i śr…"
drag, startPoint x: 99, startPoint y: 125, endPoint x: 443, endPoint y: 240, distance: 362.2
click at [443, 240] on div "Każda Twoja myśl, każde Twoje działanie - mają znaczenie. To właśnie od Twoich …" at bounding box center [466, 276] width 789 height 718
click at [282, 152] on div "Każda Twoja myśl, każde Twoje działanie - mają znaczenie. To właśnie od Twoich …" at bounding box center [467, 276] width 730 height 718
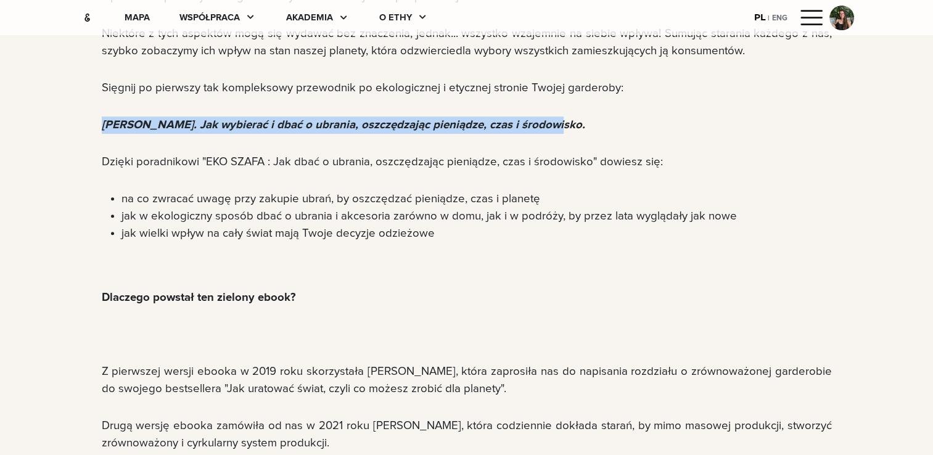
drag, startPoint x: 566, startPoint y: 126, endPoint x: 89, endPoint y: 114, distance: 476.9
click at [89, 114] on div "Każda Twoja myśl, każde Twoje działanie - mają znaczenie. To właśnie od Twoich …" at bounding box center [466, 276] width 789 height 718
drag, startPoint x: 89, startPoint y: 114, endPoint x: 672, endPoint y: 167, distance: 585.8
click at [672, 167] on div "Każda Twoja myśl, każde Twoje działanie - mają znaczenie. To właśnie od Twoich …" at bounding box center [466, 276] width 789 height 718
copy p "Dzięki poradnikowi "EKO SZAFA : Jak dbać o ubrania, oszczędzając pieniądze, cza…"
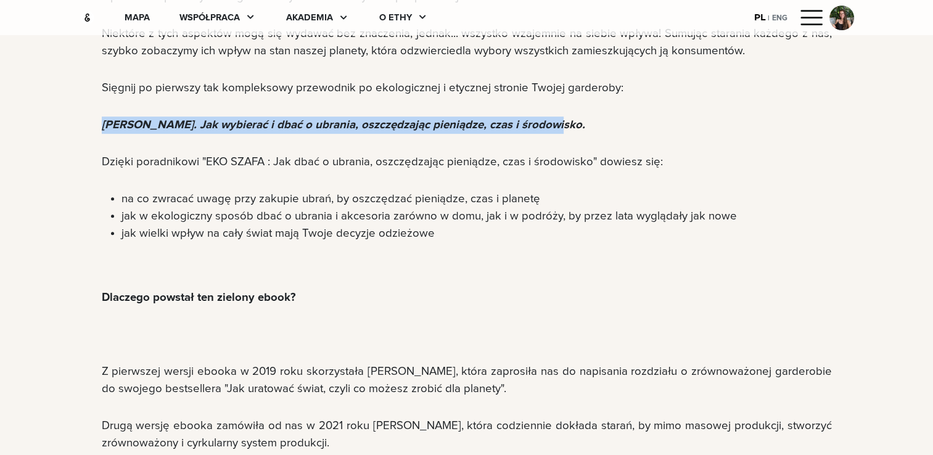
drag, startPoint x: 447, startPoint y: 236, endPoint x: 101, endPoint y: 201, distance: 347.1
click at [102, 201] on ul "na co zwracać uwagę przy zakupie ubrań, by oszczędzać pieniądze, czas i planetę…" at bounding box center [467, 217] width 730 height 52
copy ul "na co zwracać uwagę przy zakupie ubrań, by oszczędzać pieniądze, czas i planetę…"
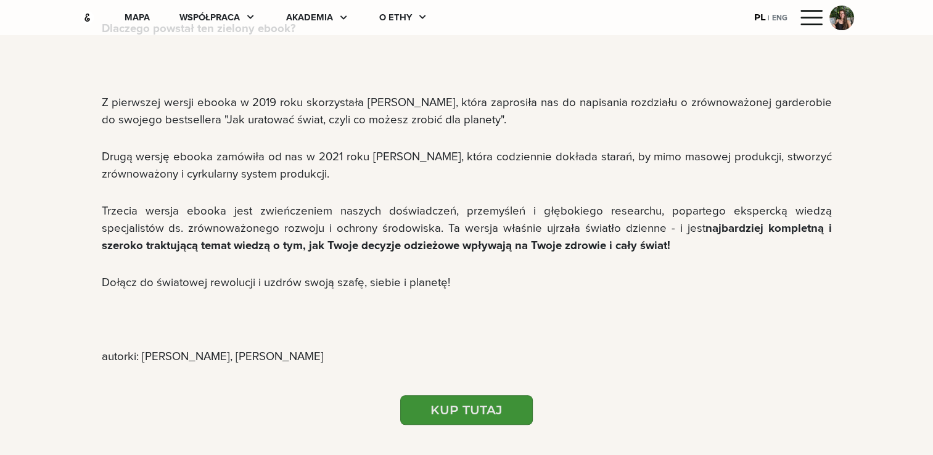
scroll to position [765, 0]
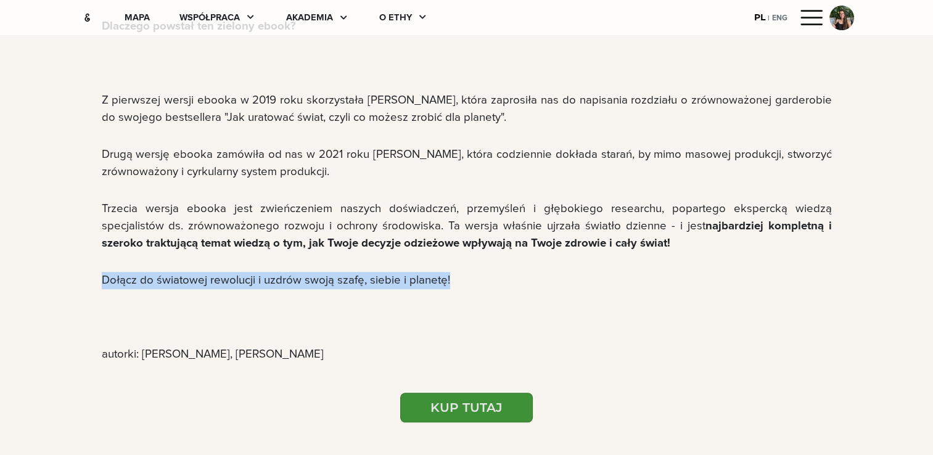
drag, startPoint x: 474, startPoint y: 276, endPoint x: 15, endPoint y: 271, distance: 458.9
click at [15, 271] on div "Każda Twoja myśl, każde Twoje działanie - mają znaczenie. To właśnie od Twoich …" at bounding box center [466, 4] width 933 height 718
copy p "Dołącz do światowej rewolucji i uzdrów swoją szafę, siebie i planetę!"
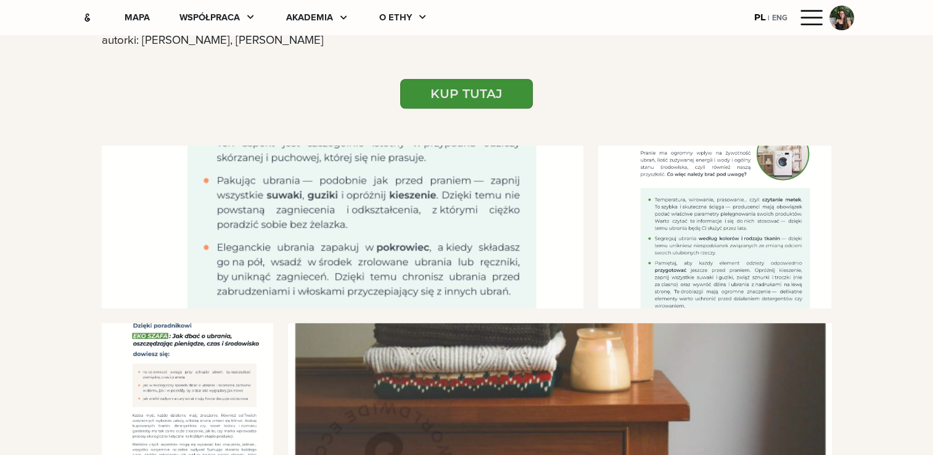
scroll to position [1081, 0]
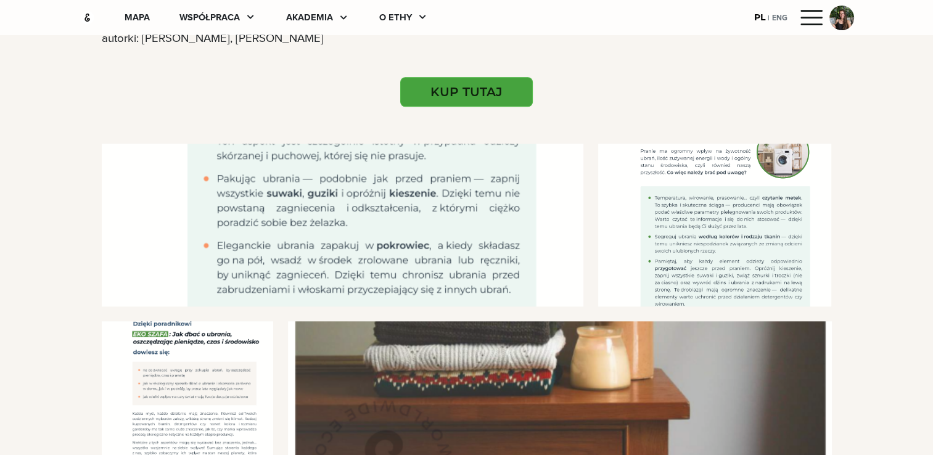
drag, startPoint x: 475, startPoint y: 85, endPoint x: 466, endPoint y: 98, distance: 15.9
click at [466, 98] on button "KUP TUTAJ" at bounding box center [466, 92] width 133 height 30
